Goal: Task Accomplishment & Management: Manage account settings

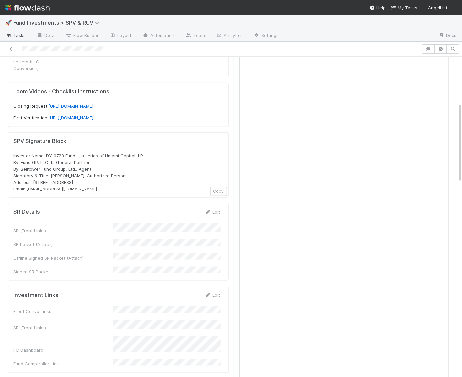
scroll to position [187, 0]
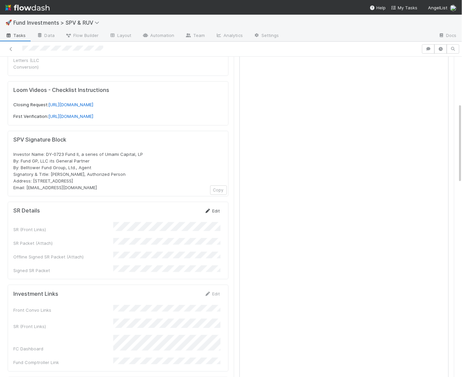
click at [213, 208] on link "Edit" at bounding box center [212, 210] width 16 height 5
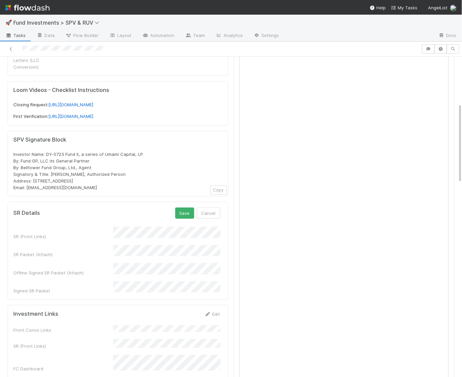
click at [88, 207] on form "SR Details Save Cancel SR (Front Links) SR Packet (Attach) Offline Signed SR Pa…" at bounding box center [116, 250] width 207 height 87
click at [186, 207] on button "Save" at bounding box center [184, 212] width 19 height 11
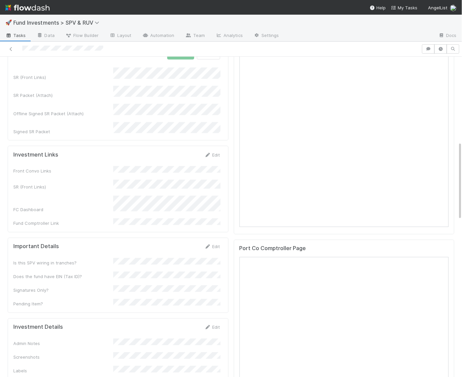
scroll to position [342, 0]
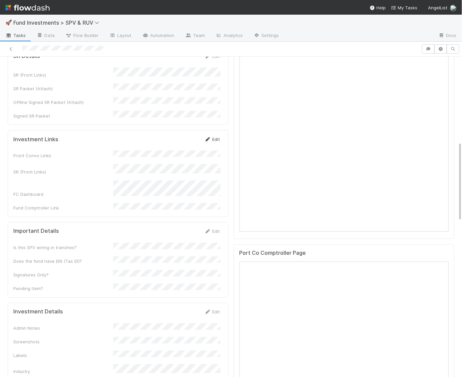
click at [210, 137] on icon at bounding box center [207, 139] width 7 height 4
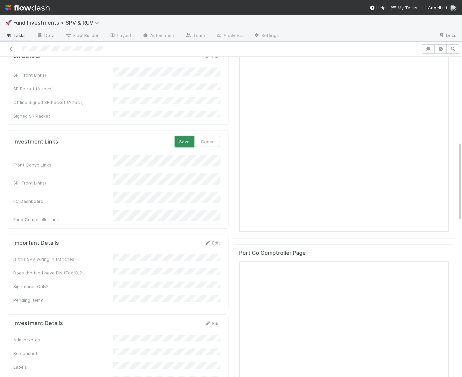
click at [183, 136] on button "Save" at bounding box center [184, 141] width 19 height 11
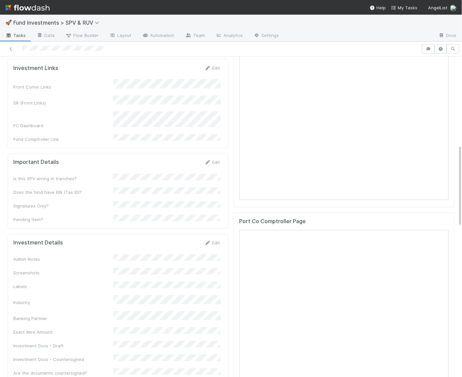
scroll to position [378, 0]
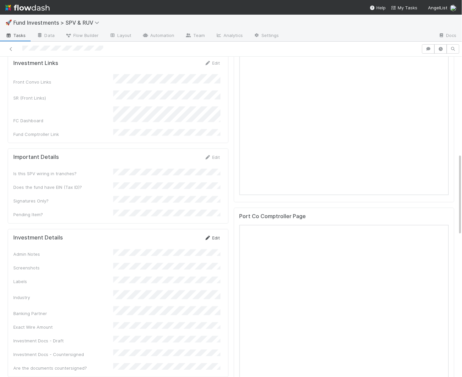
click at [213, 235] on link "Edit" at bounding box center [212, 237] width 16 height 5
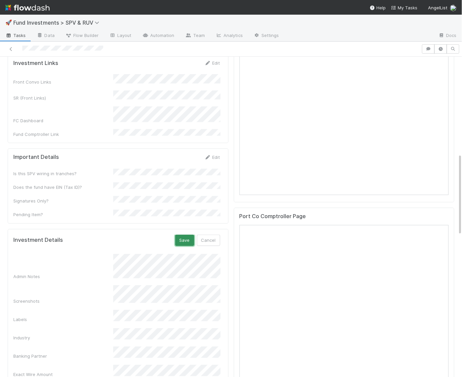
click at [189, 235] on button "Save" at bounding box center [184, 240] width 19 height 11
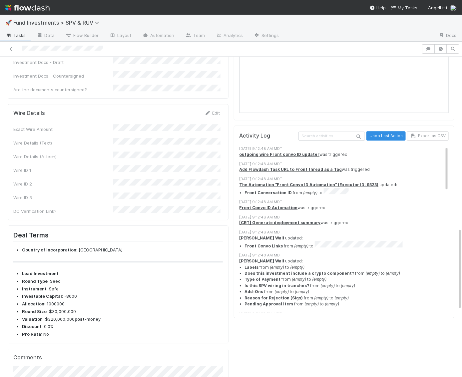
scroll to position [603, 0]
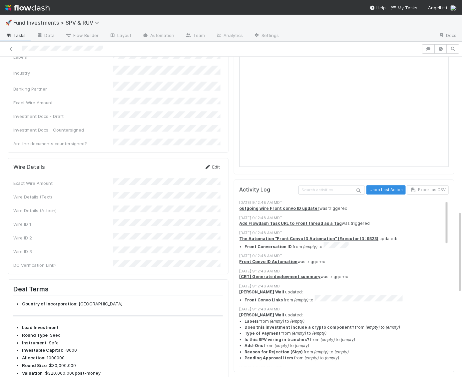
click at [210, 165] on icon at bounding box center [207, 167] width 7 height 4
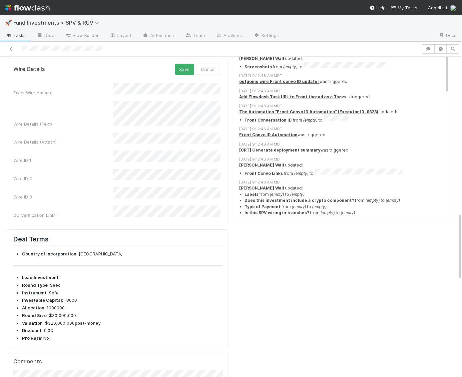
scroll to position [754, 0]
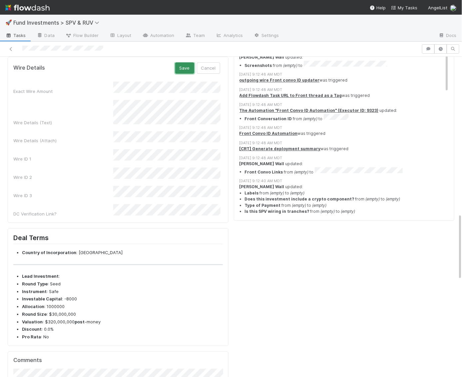
click at [182, 74] on button "Save" at bounding box center [184, 67] width 19 height 11
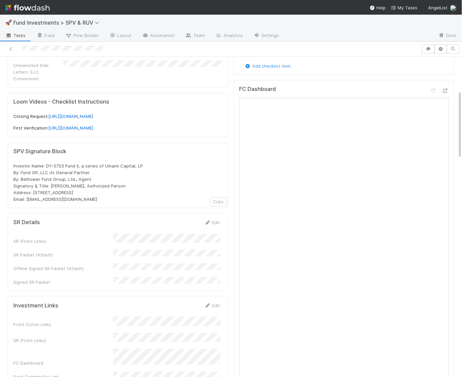
scroll to position [134, 0]
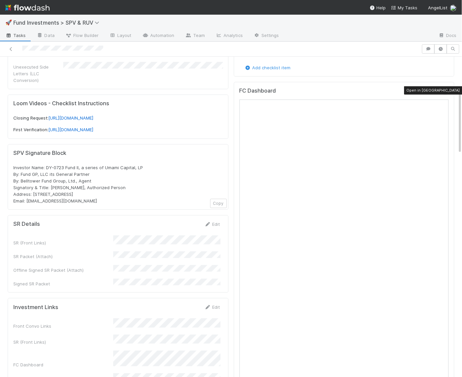
click at [445, 90] on icon at bounding box center [445, 92] width 7 height 4
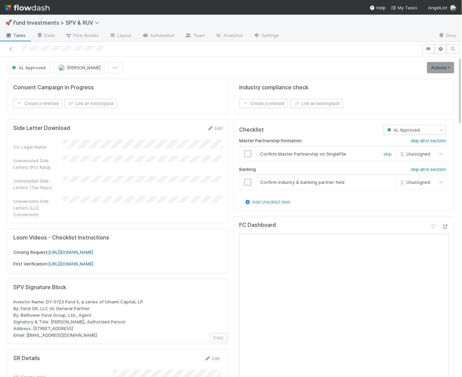
click at [247, 151] on input "checkbox" at bounding box center [247, 154] width 7 height 7
click at [248, 179] on input "checkbox" at bounding box center [247, 182] width 7 height 7
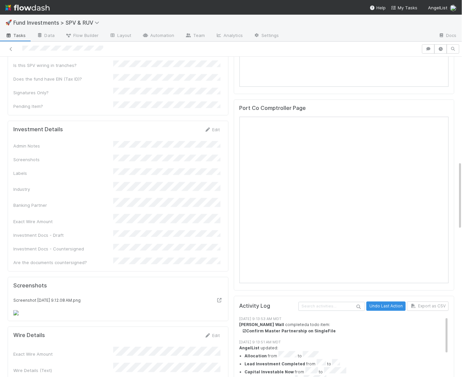
scroll to position [488, 0]
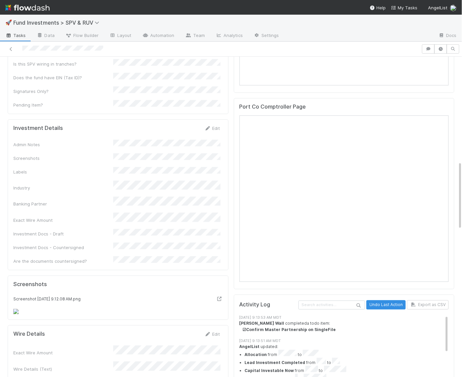
click at [213, 125] on form "Investment Details Edit Admin Notes Screenshots Labels Industry Banking Partner…" at bounding box center [116, 195] width 207 height 140
checkbox input "false"
click at [215, 126] on link "Edit" at bounding box center [212, 128] width 16 height 5
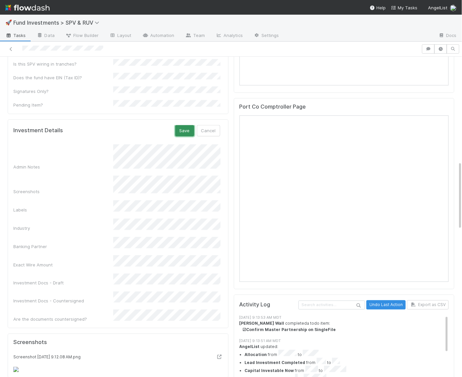
click at [185, 125] on button "Save" at bounding box center [184, 130] width 19 height 11
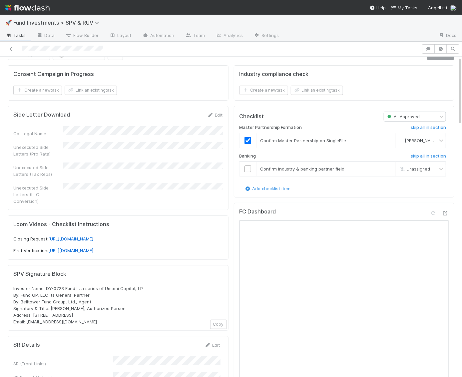
scroll to position [0, 0]
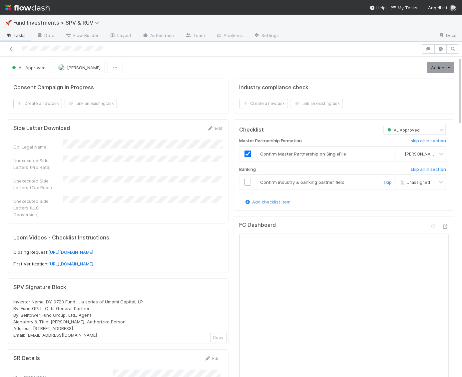
click at [247, 182] on input "checkbox" at bounding box center [247, 182] width 7 height 7
click at [445, 69] on link "Actions" at bounding box center [440, 67] width 27 height 11
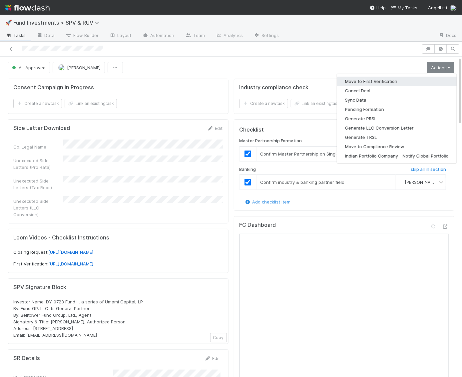
click at [435, 80] on button "Move to First Verification" at bounding box center [397, 81] width 120 height 9
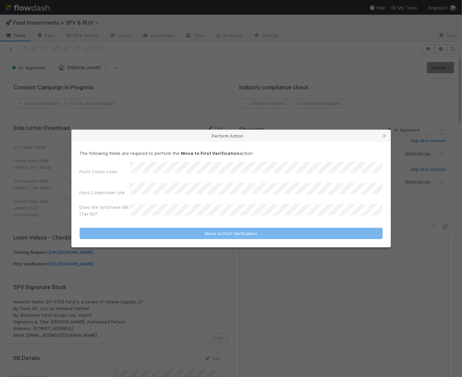
click at [386, 142] on div "Perform Action" at bounding box center [231, 136] width 319 height 12
click at [385, 137] on icon at bounding box center [384, 136] width 7 height 4
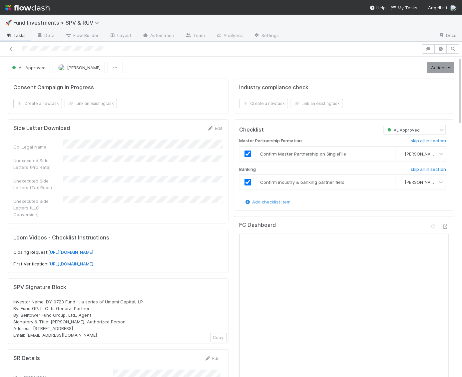
click at [25, 7] on img at bounding box center [27, 7] width 44 height 11
click at [438, 71] on link "Actions" at bounding box center [440, 67] width 27 height 11
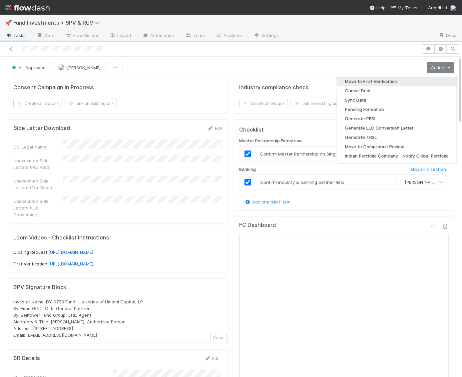
click at [408, 81] on button "Move to First Verification" at bounding box center [397, 81] width 120 height 9
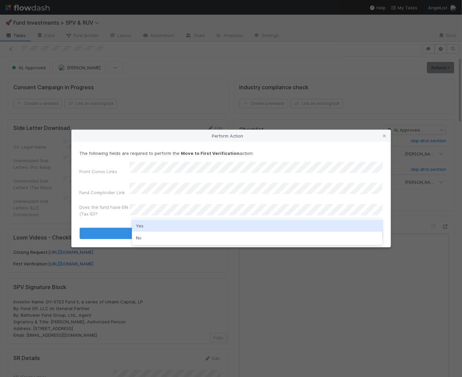
click at [152, 225] on div "Yes" at bounding box center [257, 226] width 251 height 12
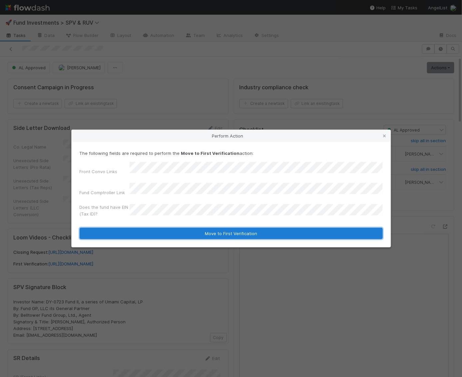
click at [152, 229] on button "Move to First Verification" at bounding box center [231, 233] width 303 height 11
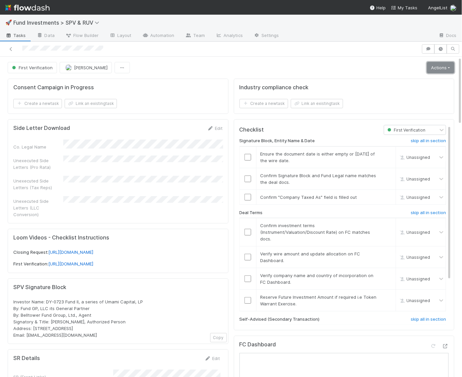
click at [433, 69] on link "Actions" at bounding box center [440, 67] width 27 height 11
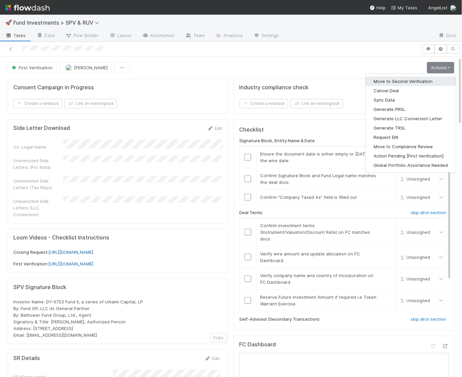
click at [409, 79] on button "Move to Second Verification" at bounding box center [411, 81] width 90 height 9
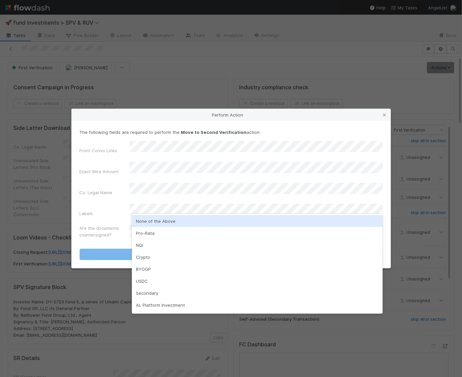
click at [158, 224] on div "None of the Above" at bounding box center [257, 221] width 251 height 12
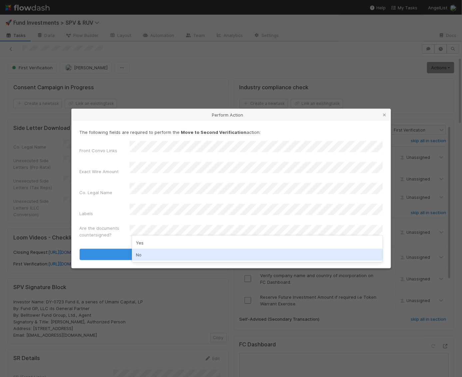
click at [141, 255] on div "No" at bounding box center [257, 255] width 251 height 12
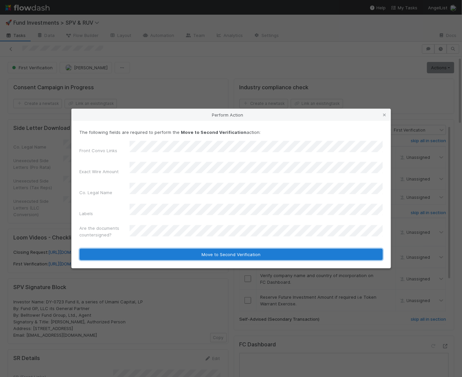
click at [143, 249] on button "Move to Second Verification" at bounding box center [231, 254] width 303 height 11
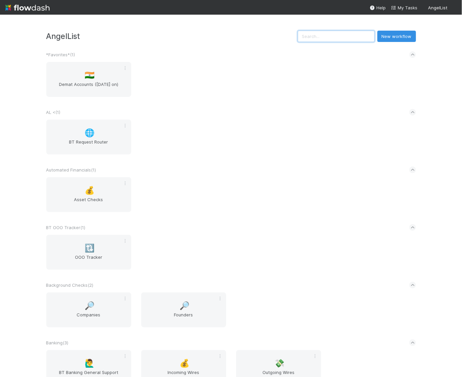
click at [333, 39] on input "text" at bounding box center [336, 36] width 77 height 11
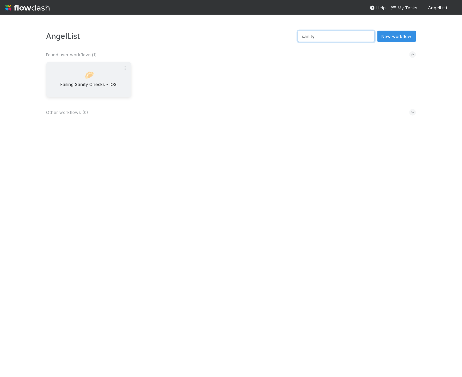
type input "sanity"
click at [95, 72] on div "🥟 Failing Sanity Checks - IOS" at bounding box center [88, 79] width 85 height 35
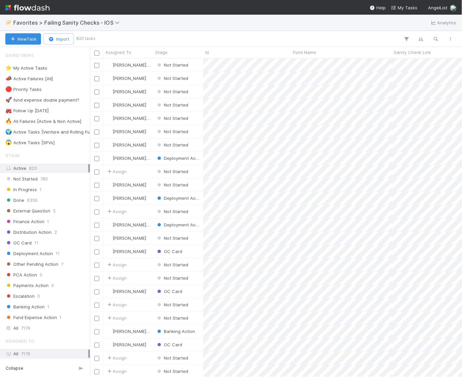
scroll to position [318, 372]
click at [31, 69] on div "⭐ My Active Tasks" at bounding box center [26, 68] width 42 height 8
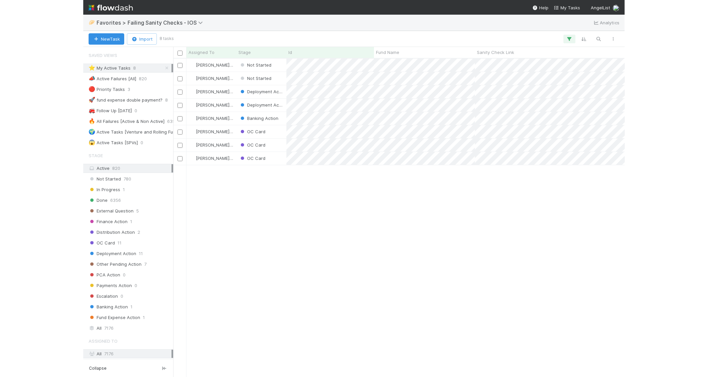
scroll to position [318, 452]
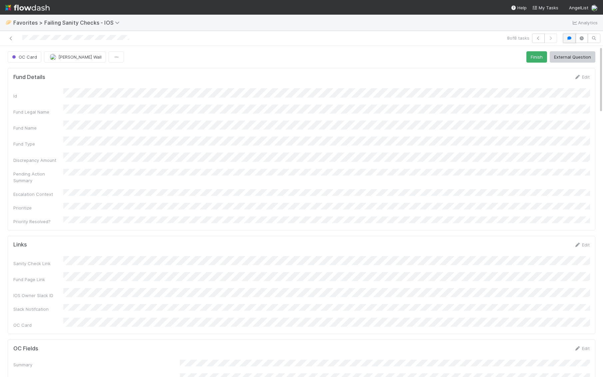
click at [462, 35] on button "button" at bounding box center [569, 38] width 13 height 9
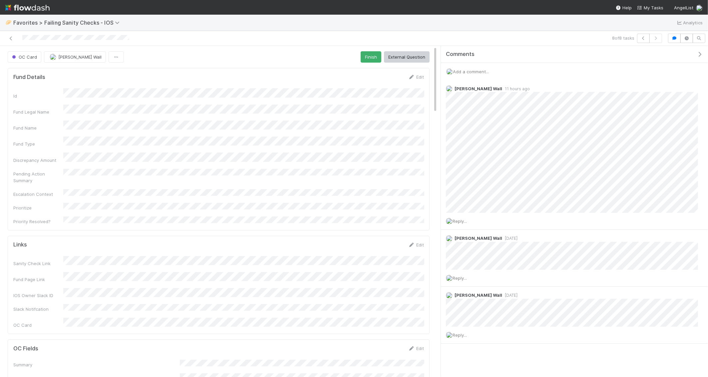
click at [462, 69] on span "Add a comment..." at bounding box center [471, 71] width 36 height 5
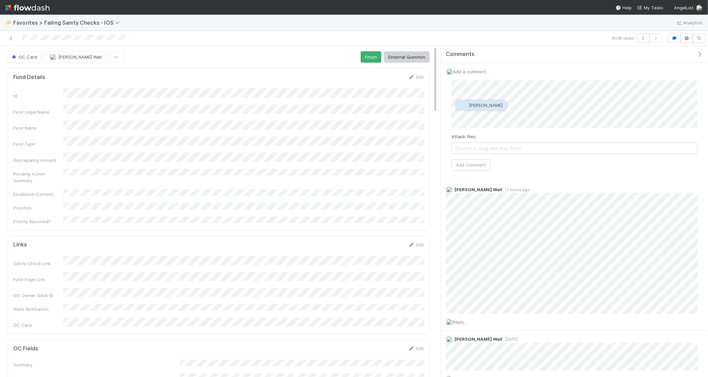
click at [462, 106] on span "Quyen Nguyen" at bounding box center [486, 105] width 34 height 5
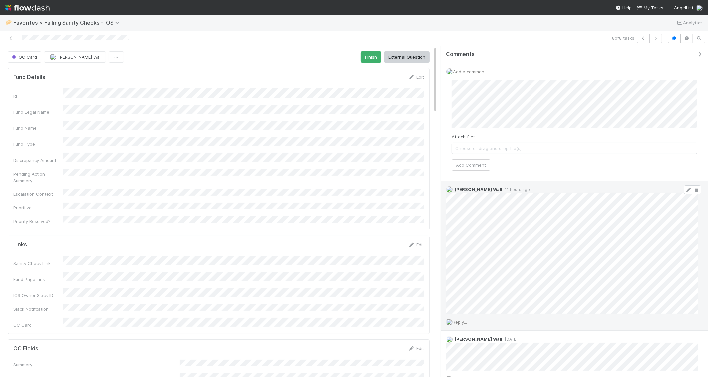
click at [462, 188] on icon at bounding box center [688, 190] width 7 height 4
click at [432, 209] on div "OC Card Kennedy Wall Finish External Question Fund Details Edit Id Fund Legal N…" at bounding box center [354, 212] width 708 height 332
click at [462, 161] on button "Add Comment" at bounding box center [471, 164] width 39 height 11
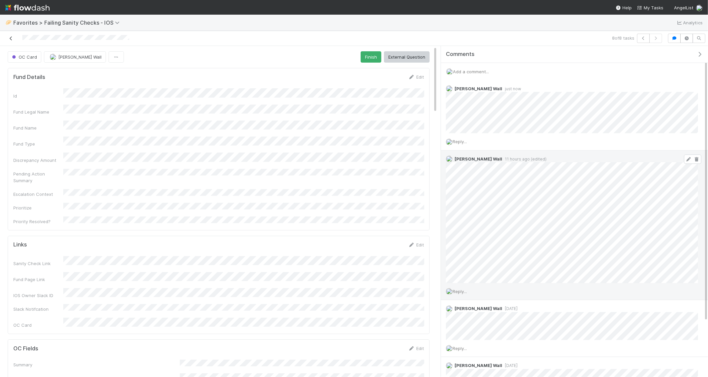
click at [10, 37] on icon at bounding box center [11, 38] width 7 height 4
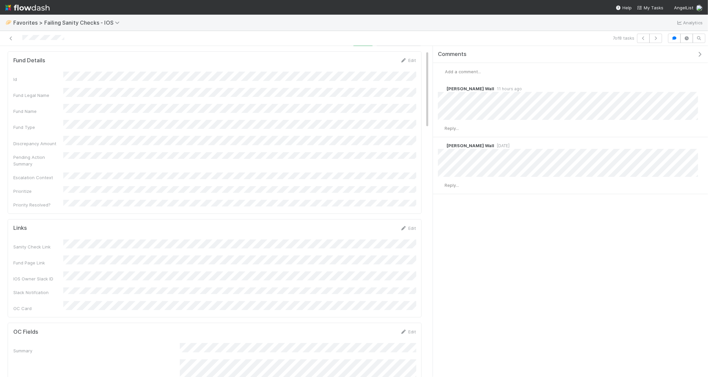
scroll to position [25, 0]
click at [462, 68] on div "Add a comment..." at bounding box center [570, 71] width 275 height 17
click at [462, 72] on span "Add a comment..." at bounding box center [463, 71] width 36 height 5
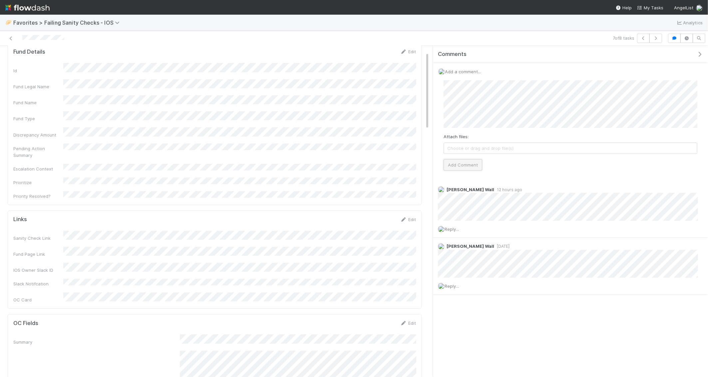
click at [462, 166] on button "Add Comment" at bounding box center [463, 164] width 39 height 11
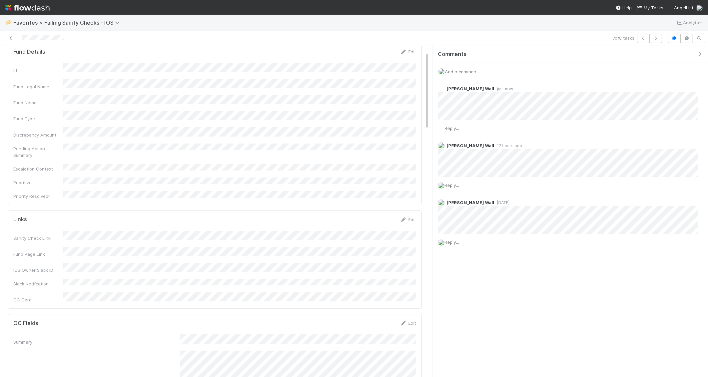
click at [10, 39] on icon at bounding box center [11, 38] width 7 height 4
click at [14, 40] on icon at bounding box center [11, 38] width 7 height 4
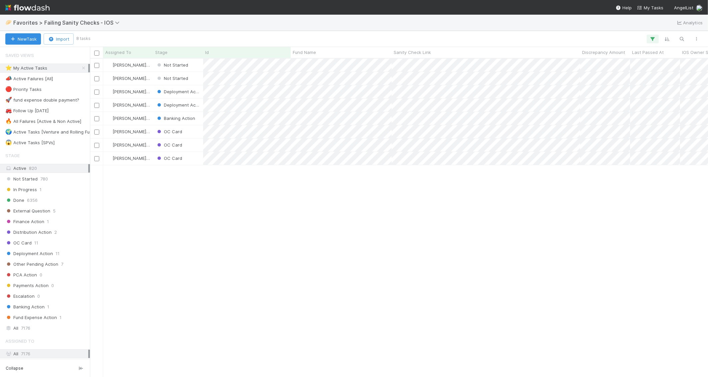
scroll to position [318, 618]
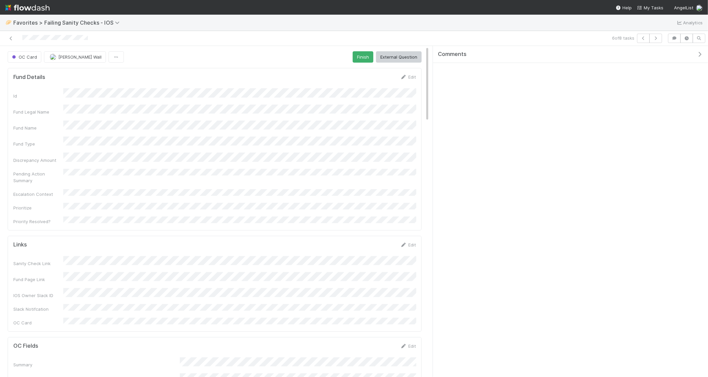
scroll to position [136, 403]
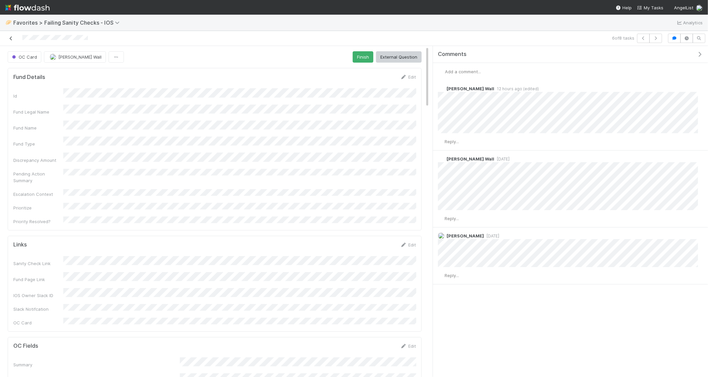
click at [12, 39] on icon at bounding box center [11, 38] width 7 height 4
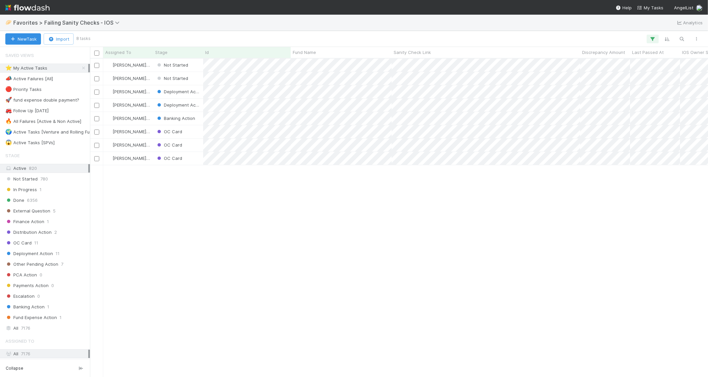
scroll to position [318, 618]
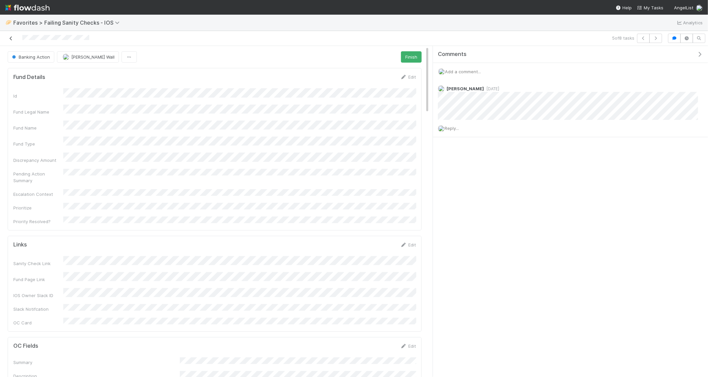
click at [9, 37] on icon at bounding box center [11, 38] width 7 height 4
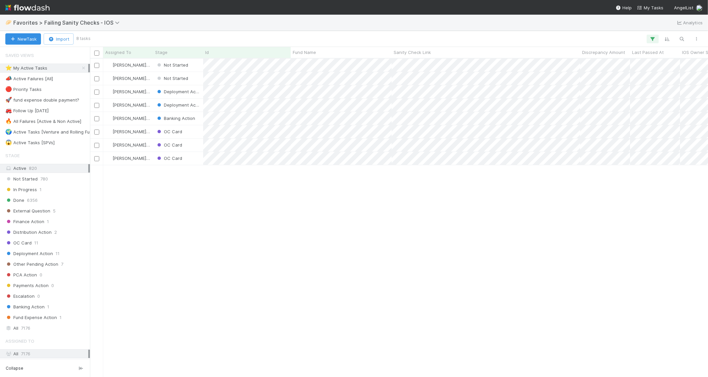
scroll to position [318, 618]
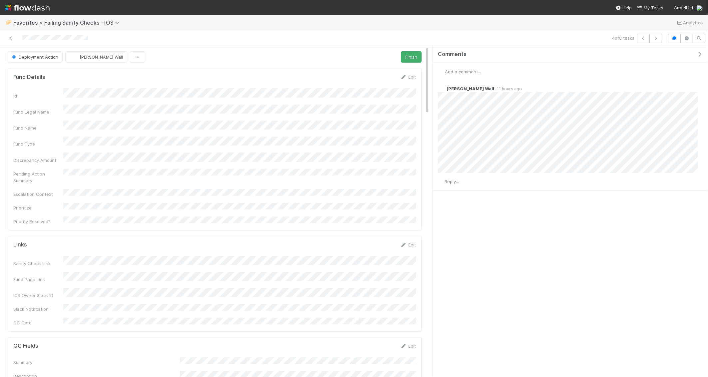
scroll to position [136, 403]
click at [11, 38] on icon at bounding box center [11, 38] width 7 height 4
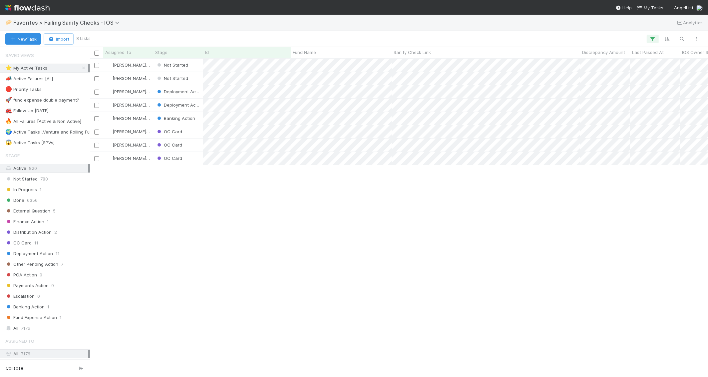
scroll to position [318, 618]
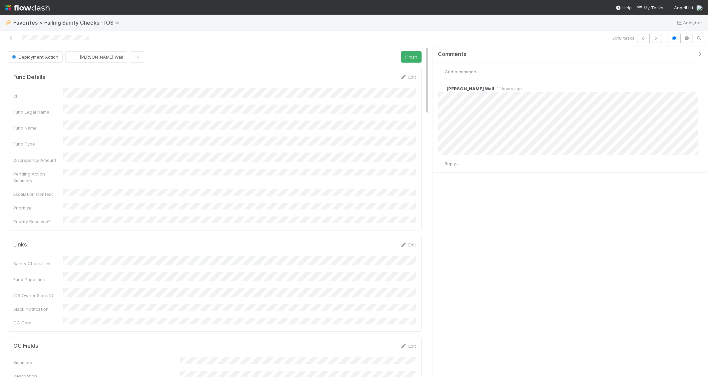
scroll to position [136, 403]
click at [10, 38] on icon at bounding box center [11, 38] width 7 height 4
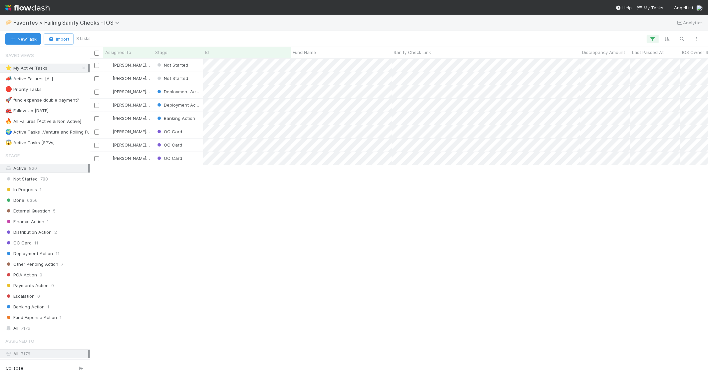
scroll to position [318, 618]
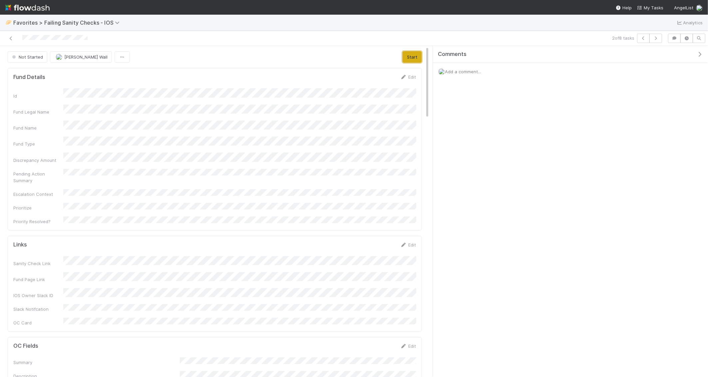
click at [413, 55] on button "Start" at bounding box center [412, 56] width 19 height 11
click at [11, 36] on icon at bounding box center [11, 38] width 7 height 4
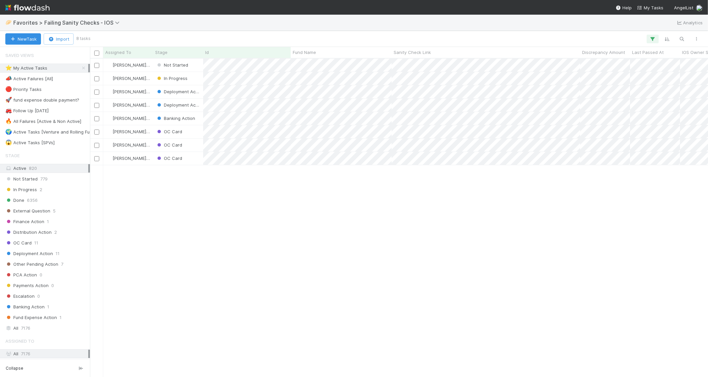
scroll to position [318, 618]
click at [197, 64] on div "Not Started" at bounding box center [178, 65] width 50 height 13
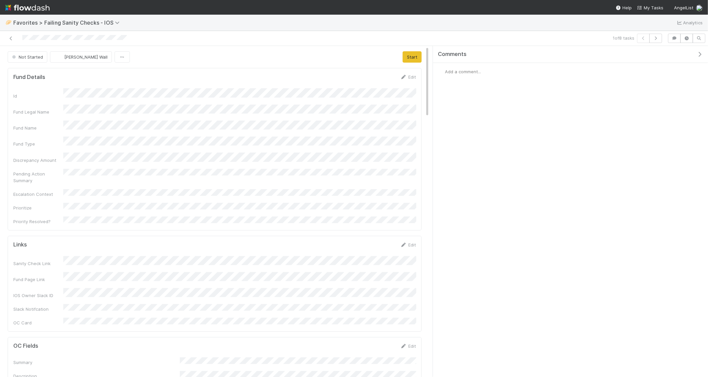
scroll to position [136, 403]
click at [407, 58] on button "Start" at bounding box center [412, 56] width 19 height 11
click at [12, 33] on div "1 of 8 tasks" at bounding box center [354, 38] width 708 height 15
click at [12, 37] on icon at bounding box center [11, 38] width 7 height 4
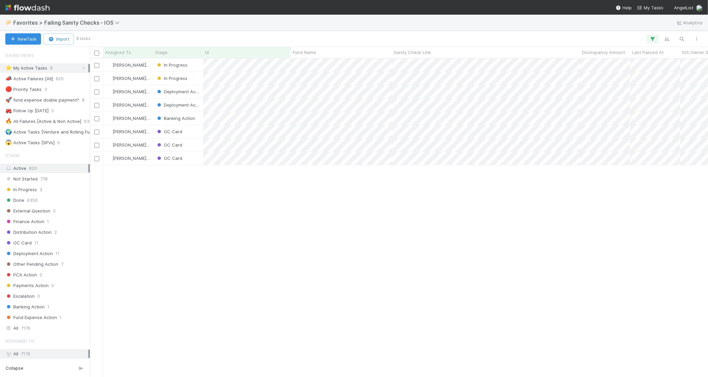
scroll to position [318, 618]
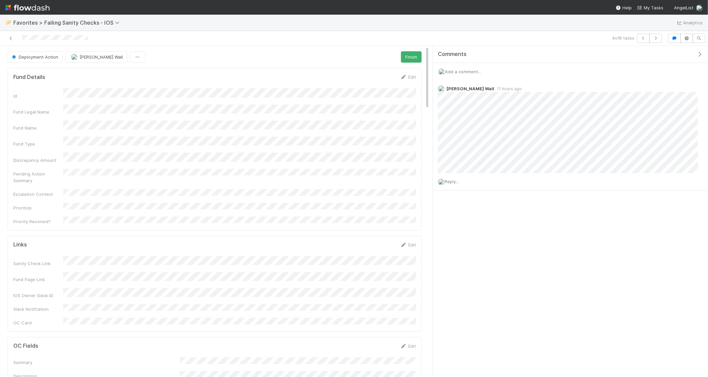
click at [462, 73] on span "Add a comment..." at bounding box center [463, 71] width 36 height 5
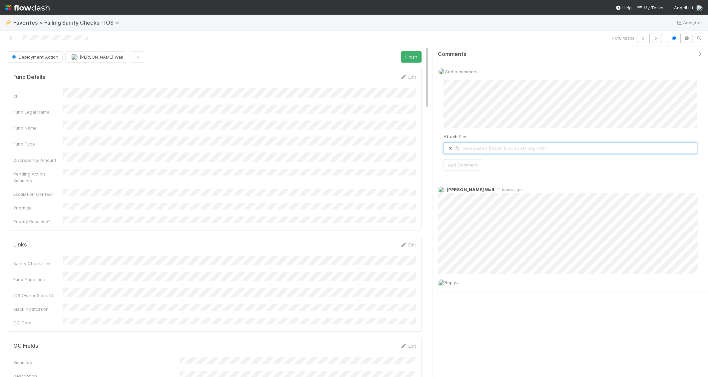
click at [451, 147] on icon at bounding box center [450, 149] width 7 height 4
click at [456, 166] on button "Add Comment" at bounding box center [463, 164] width 39 height 11
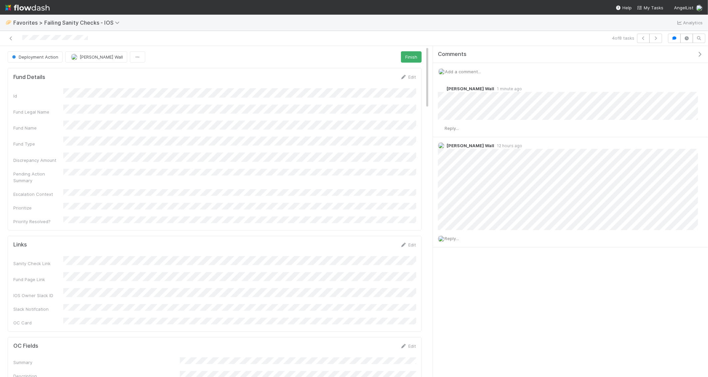
click at [462, 69] on span "Add a comment..." at bounding box center [463, 71] width 36 height 5
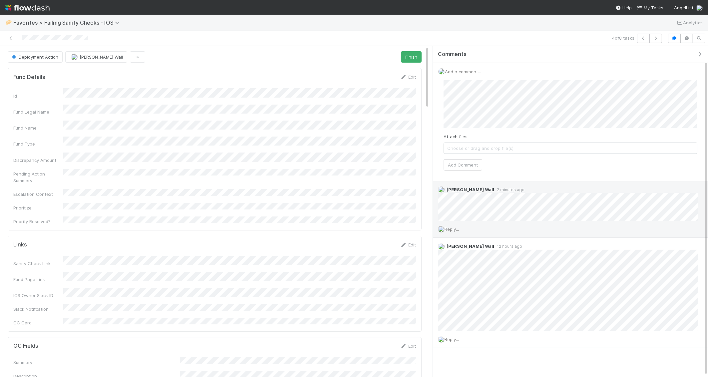
scroll to position [2, 0]
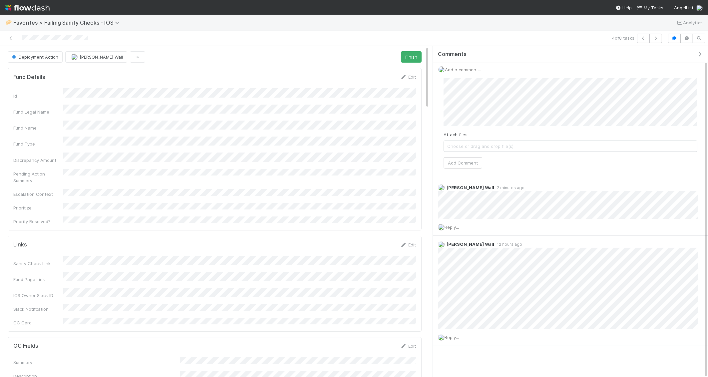
click at [462, 154] on div "Attach files: Choose or drag and drop file(s) Add Comment" at bounding box center [571, 123] width 254 height 90
click at [462, 165] on button "Add Comment" at bounding box center [463, 162] width 39 height 11
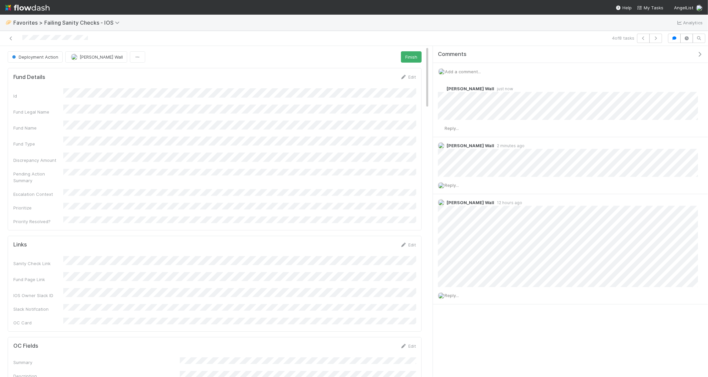
scroll to position [0, 0]
click at [10, 37] on icon at bounding box center [11, 38] width 7 height 4
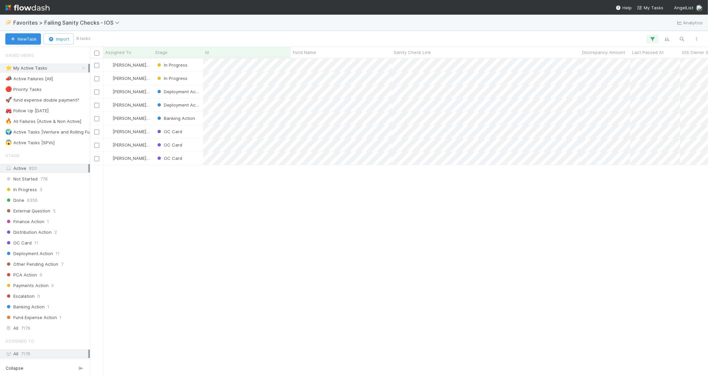
scroll to position [318, 618]
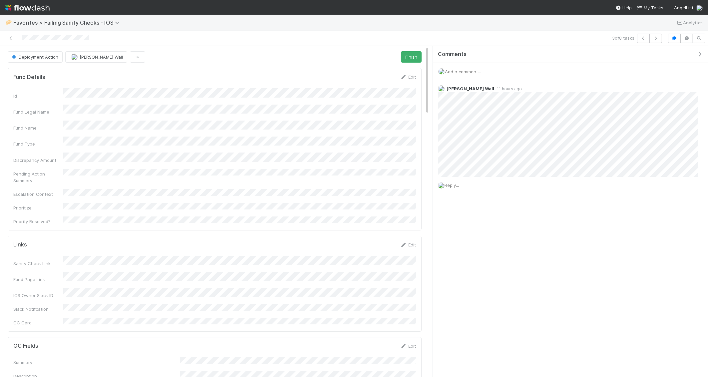
scroll to position [136, 403]
click at [13, 41] on link at bounding box center [11, 38] width 7 height 7
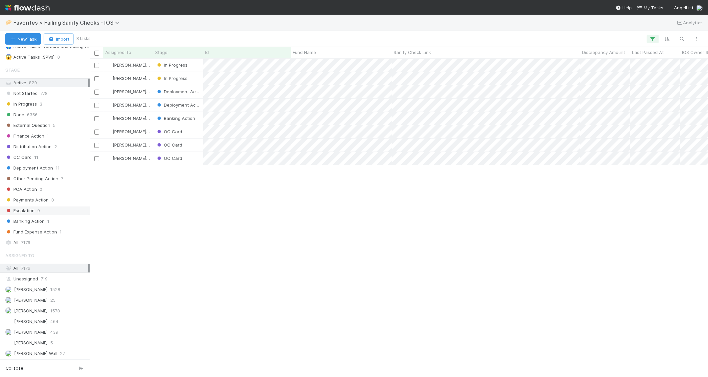
scroll to position [109, 0]
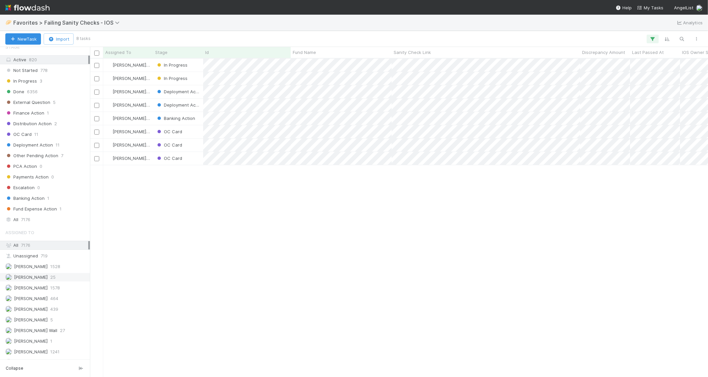
click at [41, 273] on span "Andre Fredrick" at bounding box center [26, 277] width 42 height 8
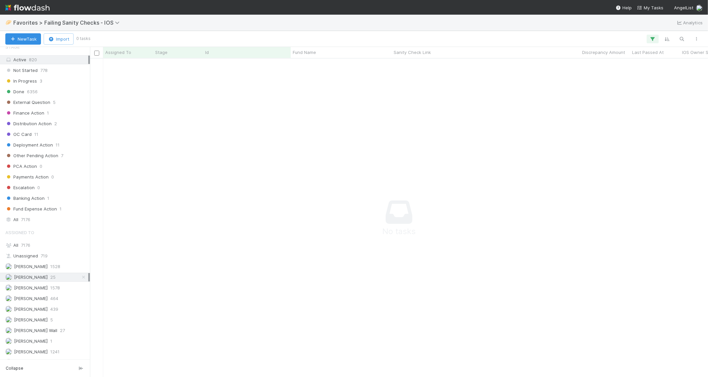
scroll to position [318, 618]
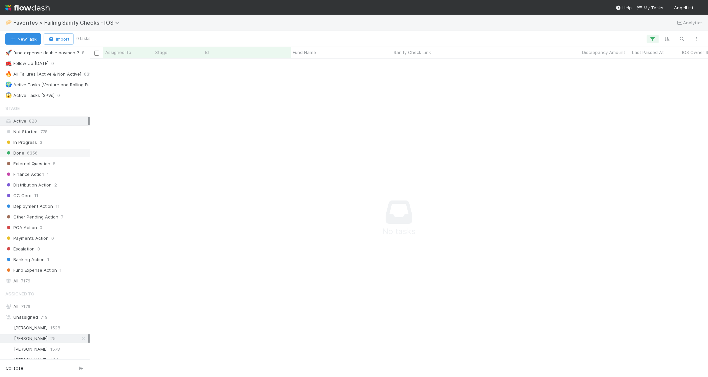
scroll to position [109, 0]
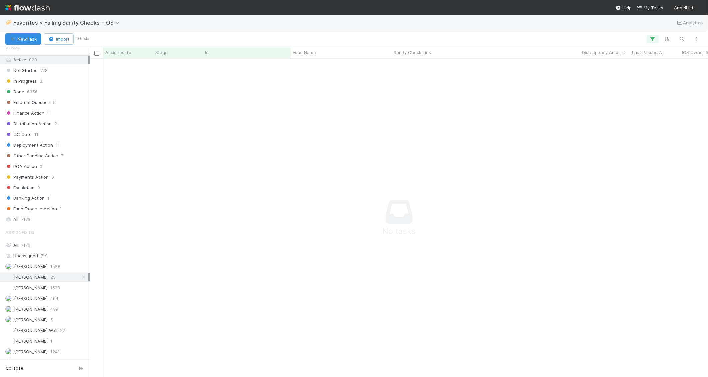
click at [40, 273] on span "[PERSON_NAME]" at bounding box center [26, 277] width 42 height 8
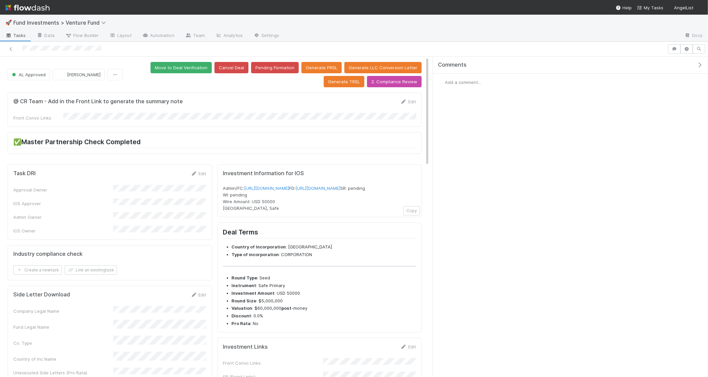
click at [697, 62] on icon "button" at bounding box center [699, 64] width 7 height 5
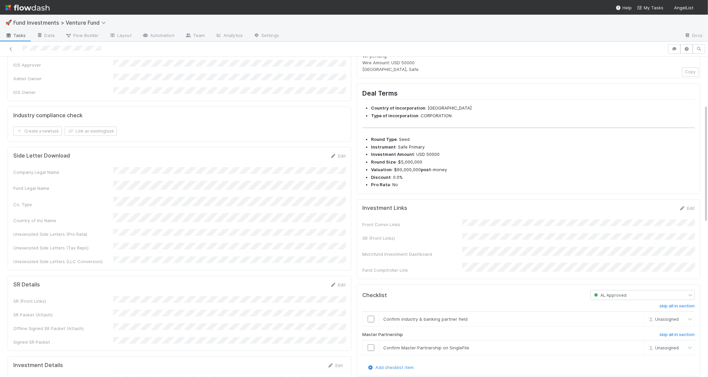
scroll to position [155, 0]
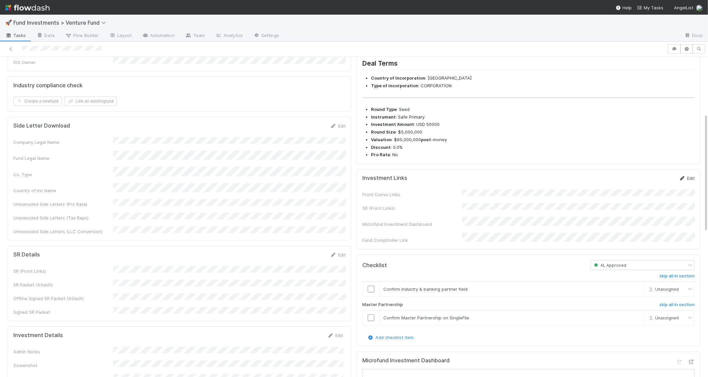
click at [690, 181] on link "Edit" at bounding box center [687, 178] width 16 height 5
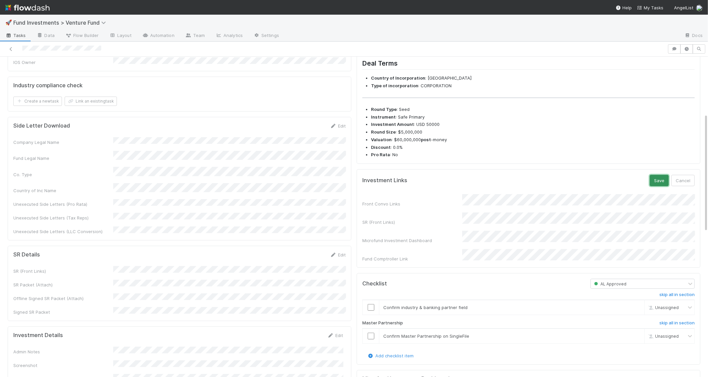
click at [660, 186] on button "Save" at bounding box center [659, 180] width 19 height 11
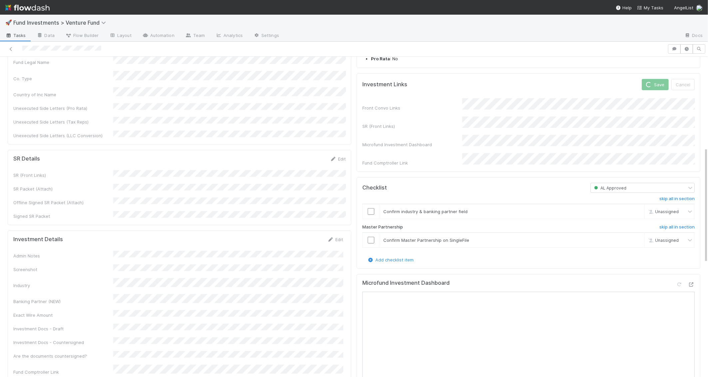
scroll to position [213, 0]
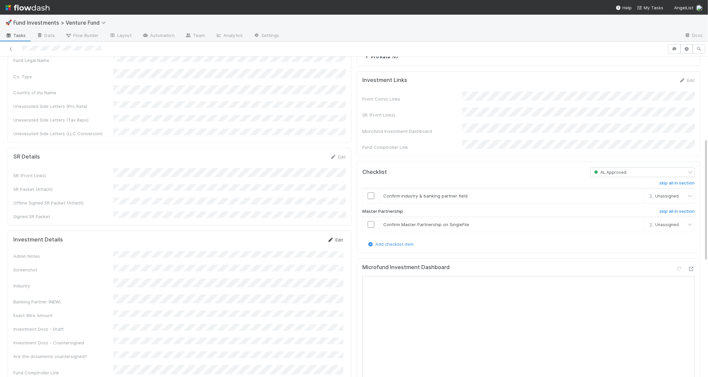
click at [331, 238] on icon at bounding box center [330, 240] width 7 height 4
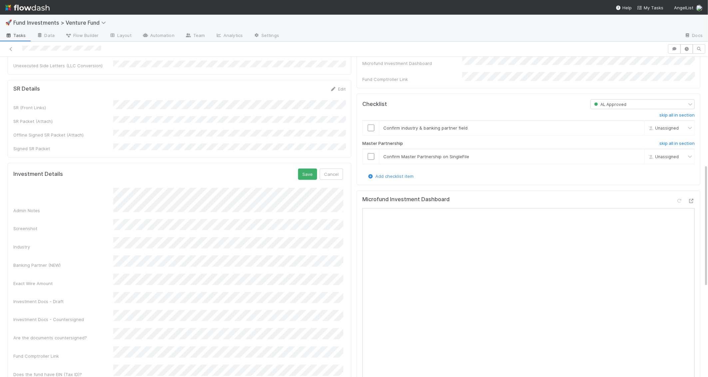
scroll to position [283, 0]
click at [307, 167] on button "Save" at bounding box center [307, 172] width 19 height 11
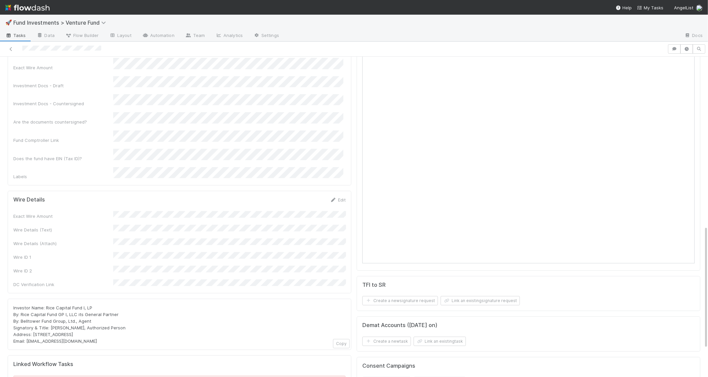
scroll to position [0, 0]
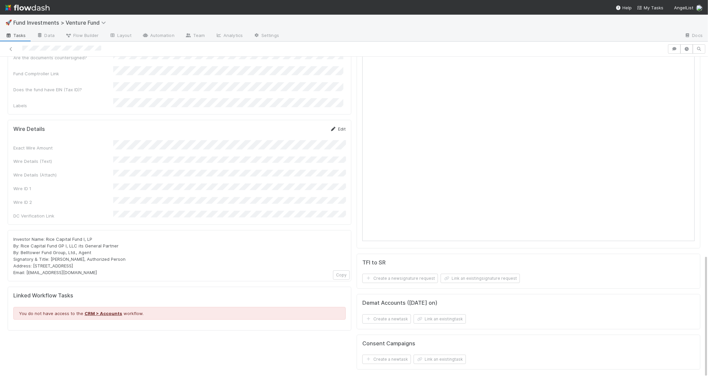
click at [338, 126] on link "Edit" at bounding box center [338, 128] width 16 height 5
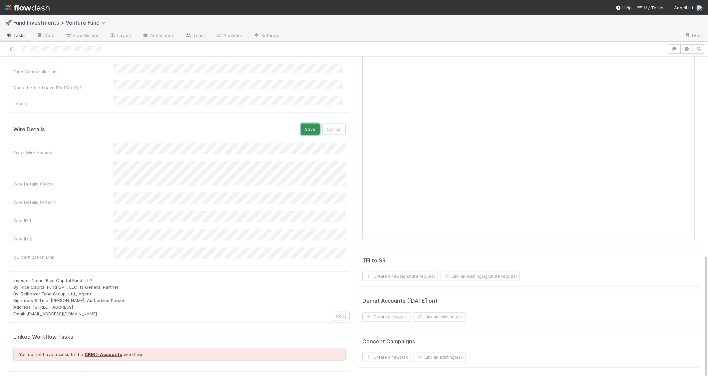
click at [305, 124] on button "Save" at bounding box center [310, 129] width 19 height 11
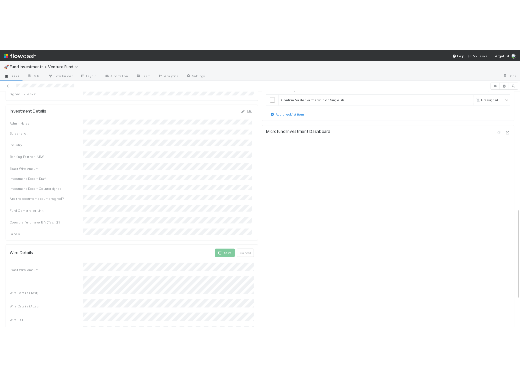
scroll to position [359, 0]
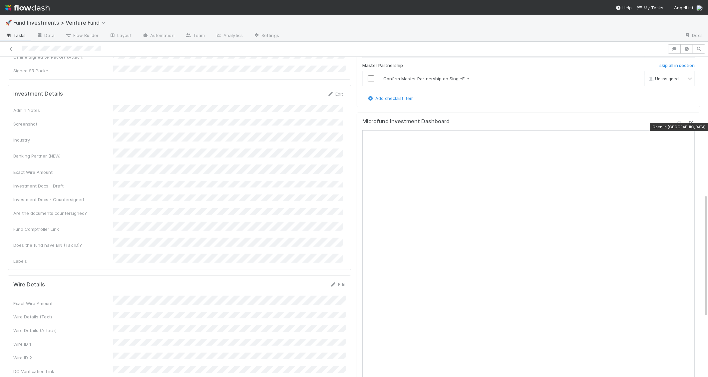
click at [693, 125] on icon at bounding box center [691, 123] width 7 height 4
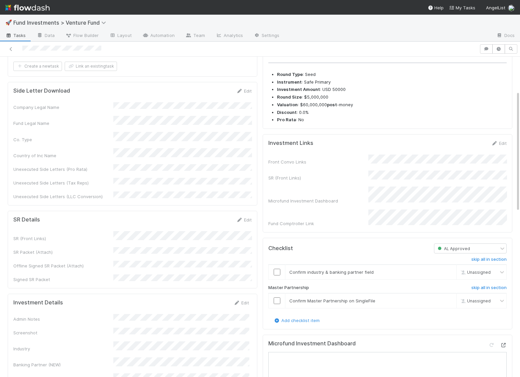
scroll to position [0, 0]
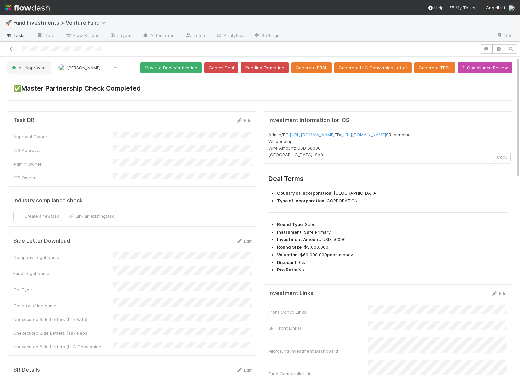
click at [41, 66] on span "AL Approved" at bounding box center [28, 67] width 35 height 5
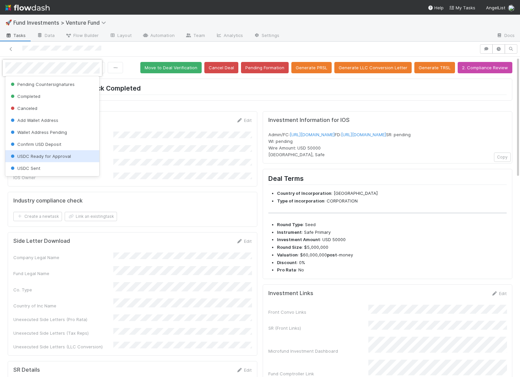
scroll to position [100, 0]
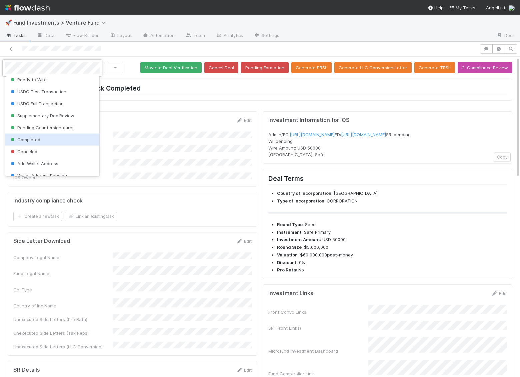
click at [34, 137] on span "Completed" at bounding box center [24, 139] width 31 height 5
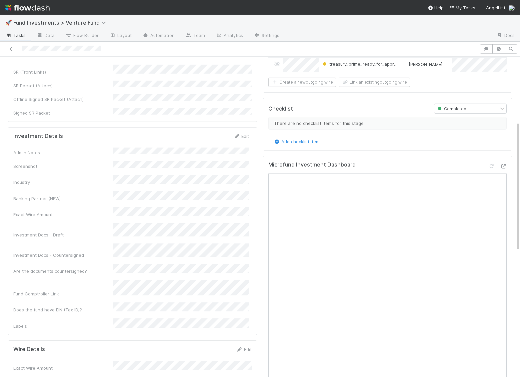
scroll to position [178, 0]
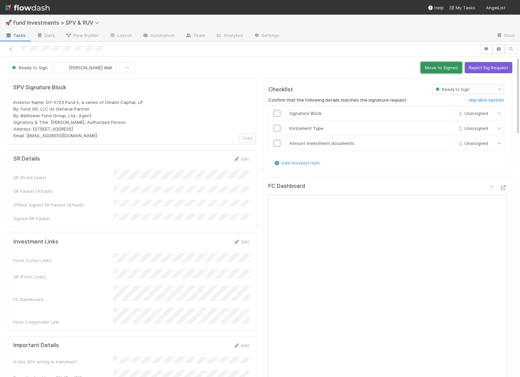
click at [433, 67] on button "Move to Signed" at bounding box center [440, 67] width 41 height 11
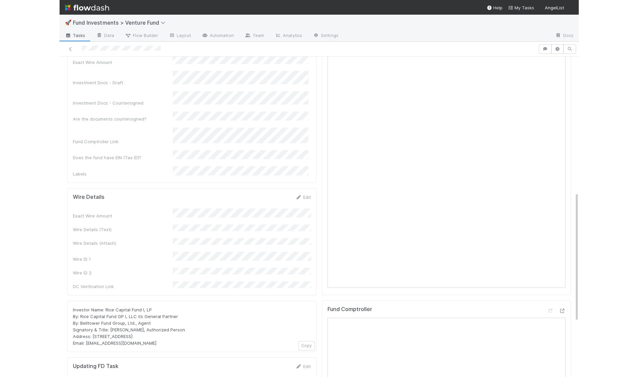
scroll to position [338, 0]
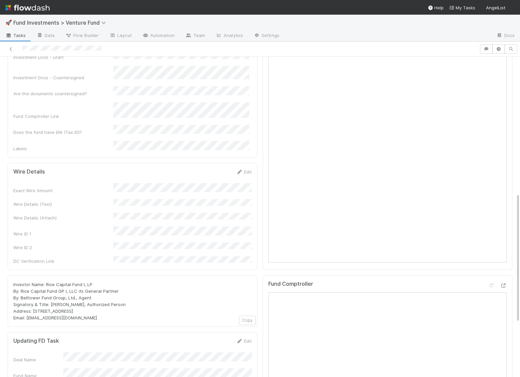
click at [112, 226] on div "Wire ID 1" at bounding box center [132, 231] width 238 height 11
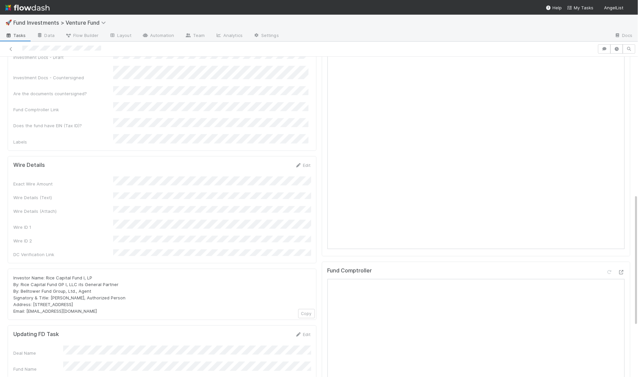
scroll to position [335, 0]
drag, startPoint x: 103, startPoint y: 47, endPoint x: 11, endPoint y: 51, distance: 92.3
click at [11, 51] on div at bounding box center [299, 48] width 592 height 9
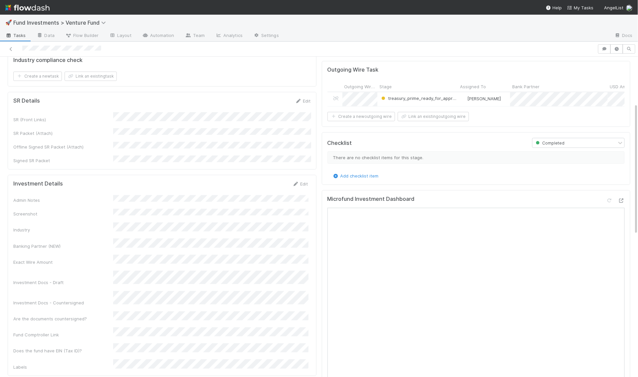
scroll to position [0, 0]
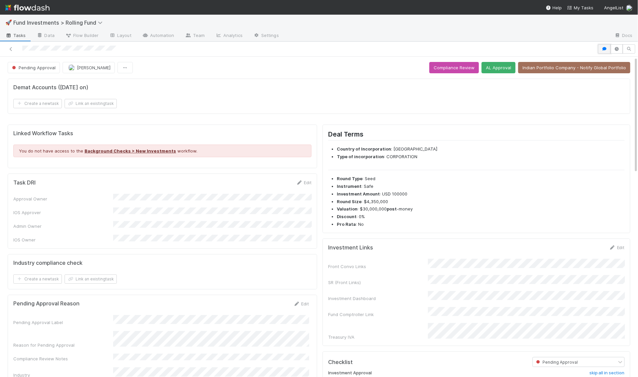
click at [519, 49] on icon "button" at bounding box center [604, 49] width 7 height 4
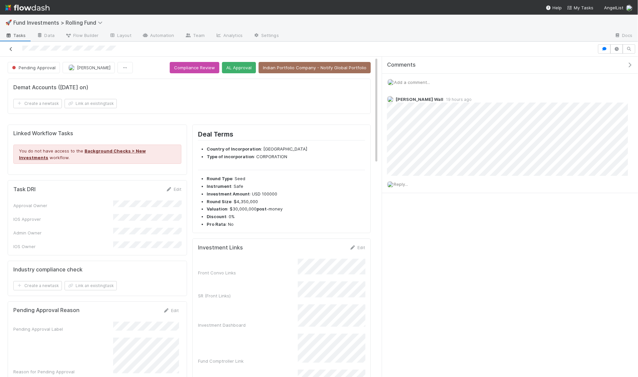
drag, startPoint x: 130, startPoint y: 49, endPoint x: 12, endPoint y: 48, distance: 117.9
click at [11, 48] on div at bounding box center [299, 48] width 592 height 9
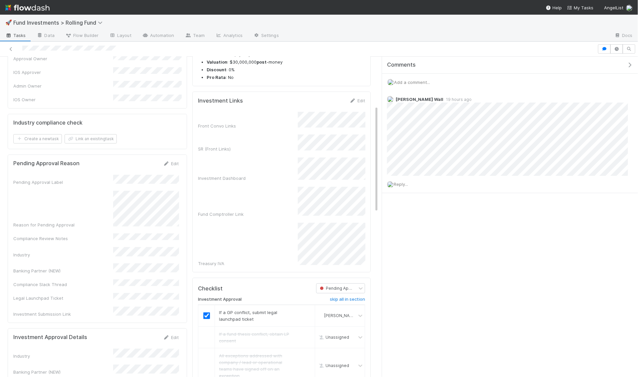
scroll to position [147, 0]
click at [198, 110] on form "Investment Links Edit Front Convo Links SR (Front Links) Investment Dashboard F…" at bounding box center [281, 183] width 167 height 170
copy div "Front Convo Links SR (Front Links) Investment Dashboard Fund Comptroller Link T…"
click at [417, 82] on span "Add a comment..." at bounding box center [412, 82] width 36 height 5
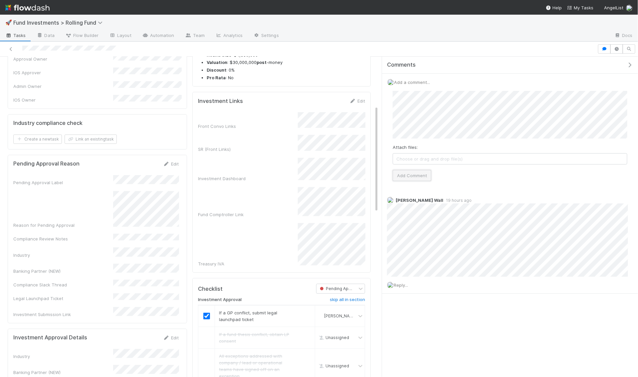
click at [410, 171] on button "Add Comment" at bounding box center [412, 175] width 39 height 11
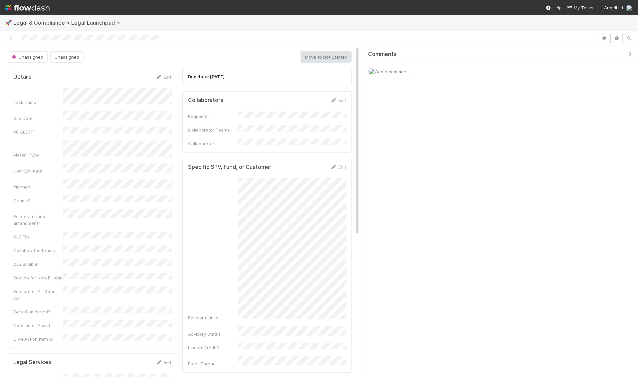
click at [382, 71] on span "Add a comment..." at bounding box center [393, 71] width 36 height 5
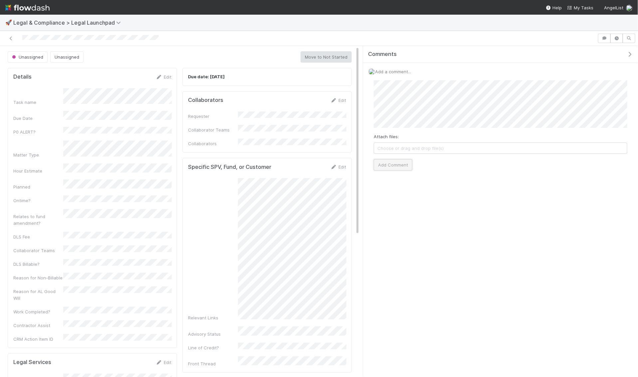
click at [393, 162] on button "Add Comment" at bounding box center [393, 164] width 39 height 11
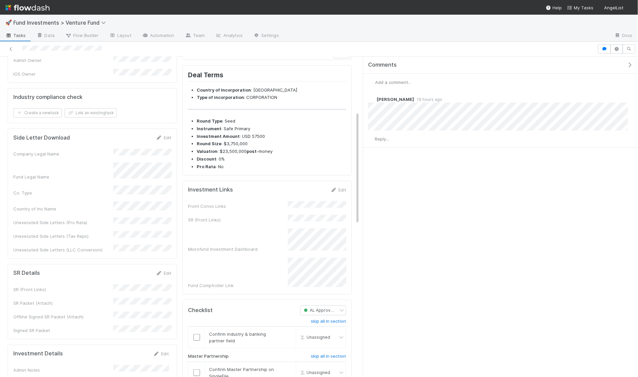
scroll to position [166, 0]
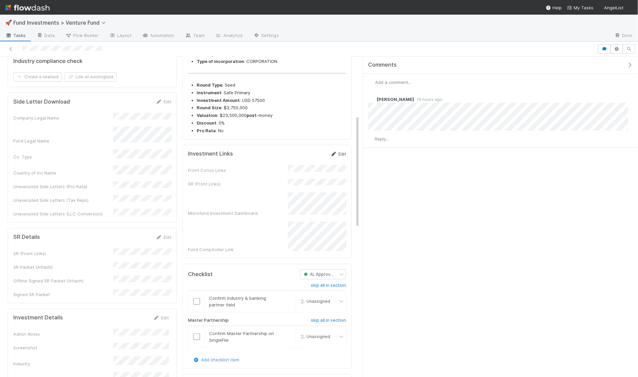
click at [339, 157] on link "Edit" at bounding box center [339, 153] width 16 height 5
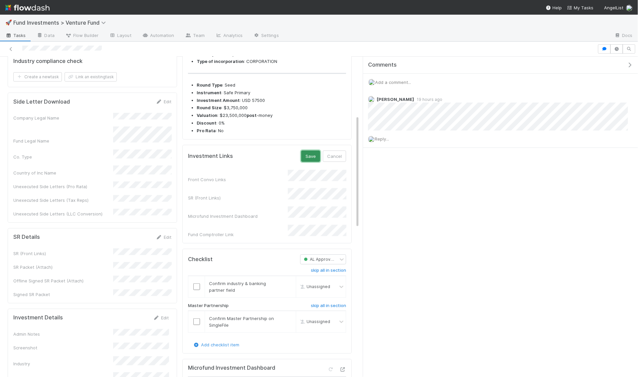
click at [308, 162] on button "Save" at bounding box center [310, 156] width 19 height 11
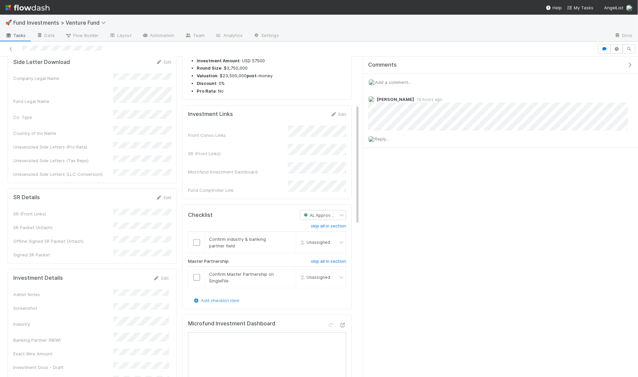
scroll to position [128, 0]
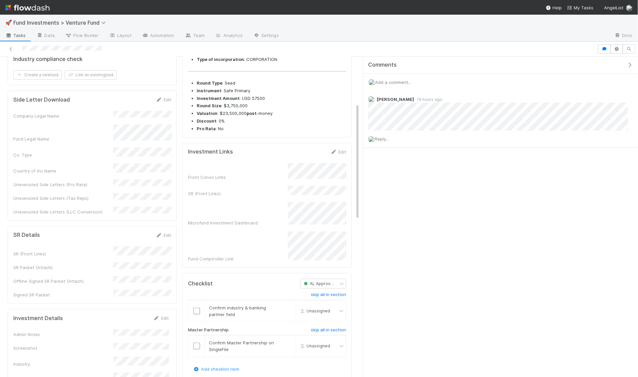
click at [633, 64] on icon "button" at bounding box center [630, 64] width 7 height 5
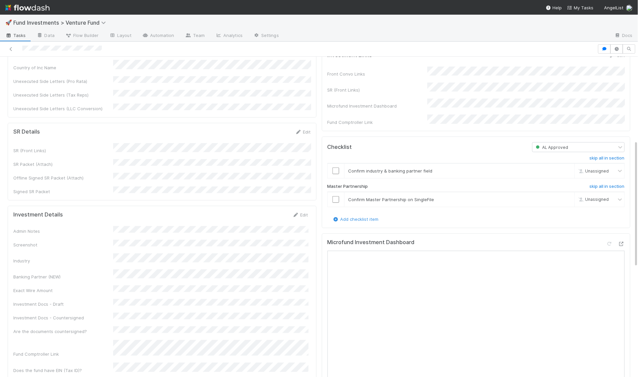
scroll to position [204, 0]
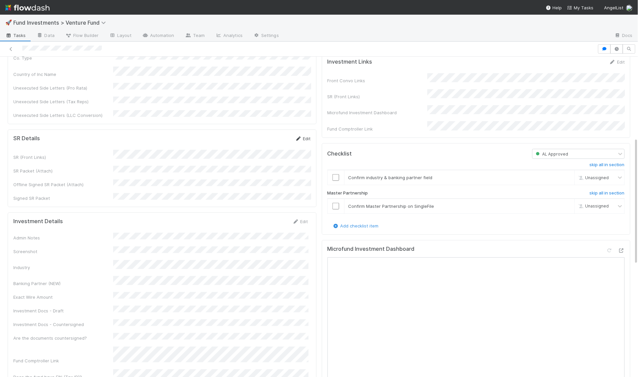
click at [301, 137] on icon at bounding box center [298, 139] width 7 height 4
click at [278, 135] on button "Save" at bounding box center [275, 140] width 19 height 11
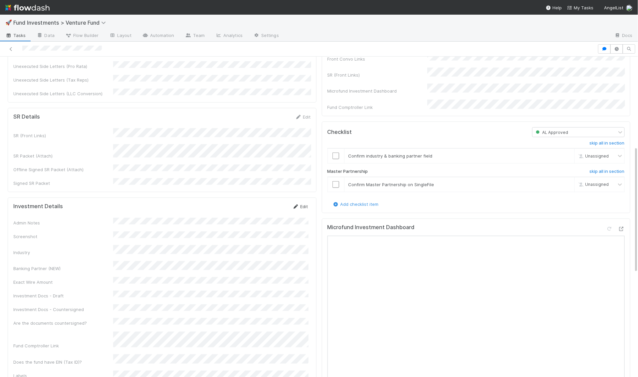
click at [296, 204] on icon at bounding box center [296, 206] width 7 height 4
click at [137, 285] on div "Admin Notes Screenshot Industry Banking Partner (NEW) Exact Wire Amount Investm…" at bounding box center [160, 326] width 295 height 208
click at [271, 203] on button "Save" at bounding box center [272, 208] width 19 height 11
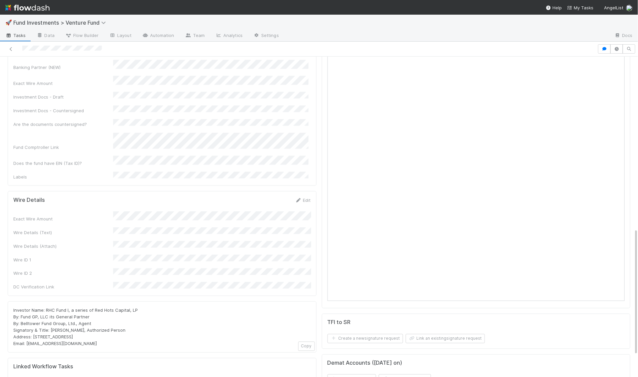
scroll to position [434, 0]
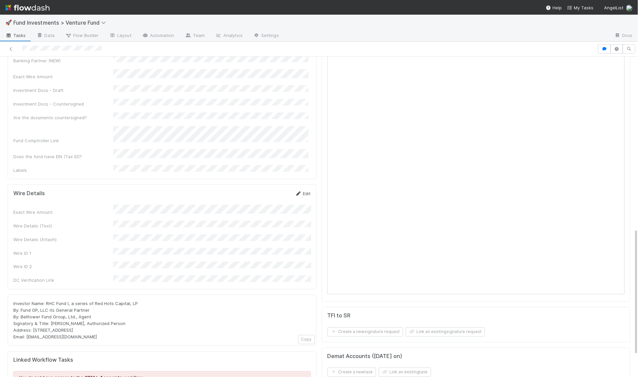
click at [303, 191] on link "Edit" at bounding box center [303, 193] width 16 height 5
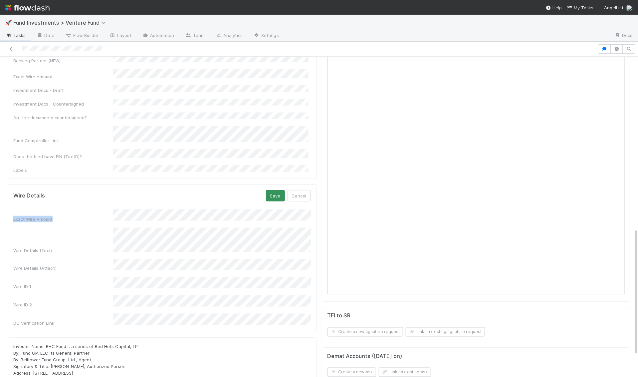
click at [280, 190] on form "Wire Details Save Cancel Exact Wire Amount Wire Details (Text) Wire Details (At…" at bounding box center [162, 258] width 298 height 137
click at [283, 190] on button "Save" at bounding box center [275, 195] width 19 height 11
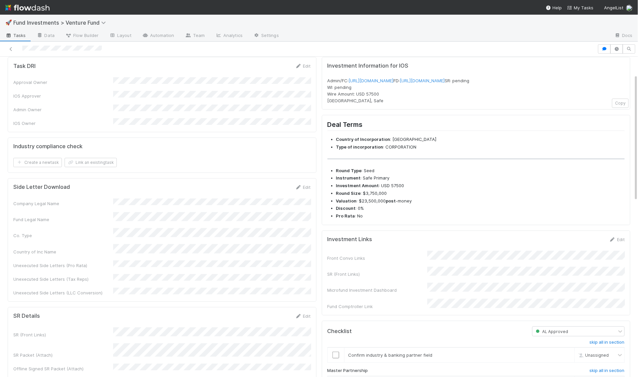
scroll to position [0, 0]
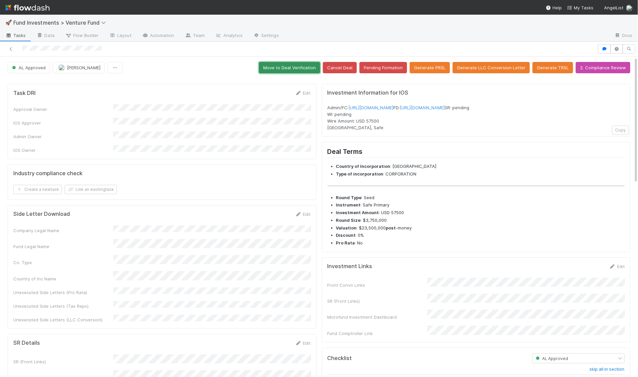
click at [308, 66] on button "Move to Deal Verification" at bounding box center [289, 67] width 61 height 11
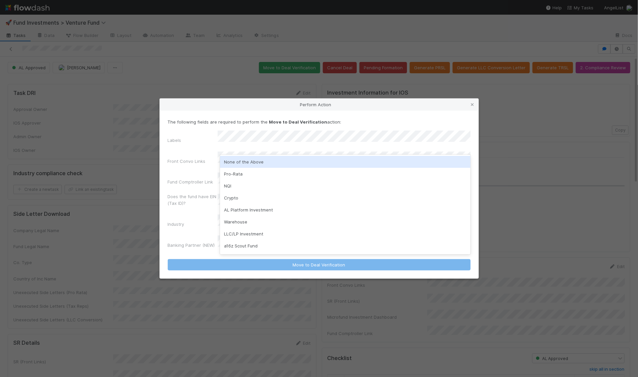
click at [247, 163] on div "None of the Above" at bounding box center [345, 162] width 251 height 12
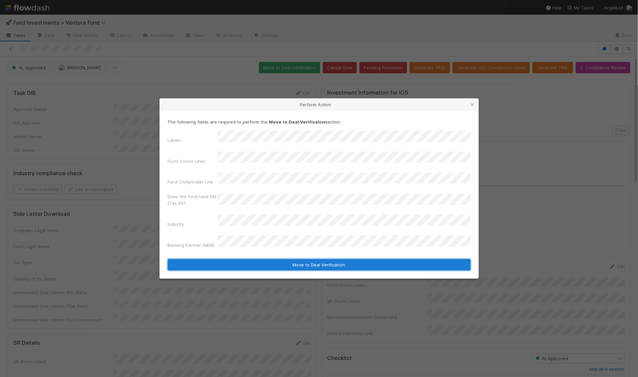
click at [244, 259] on button "Move to Deal Verification" at bounding box center [319, 264] width 303 height 11
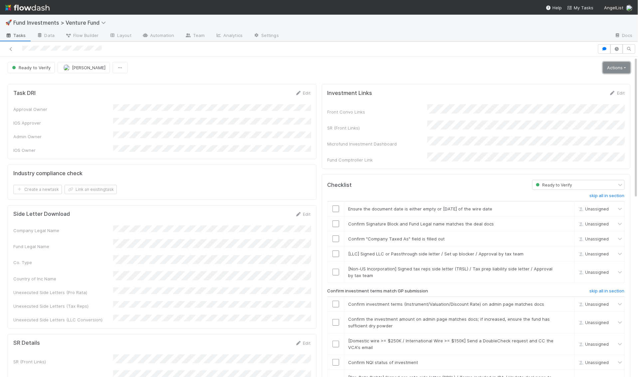
click at [621, 66] on link "Actions" at bounding box center [616, 67] width 27 height 11
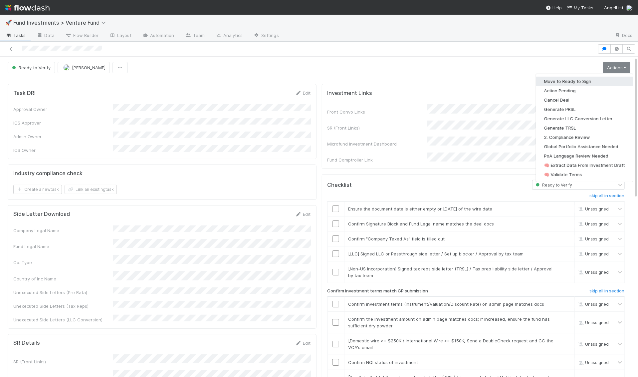
click at [594, 81] on button "Move to Ready to Sign" at bounding box center [585, 81] width 97 height 9
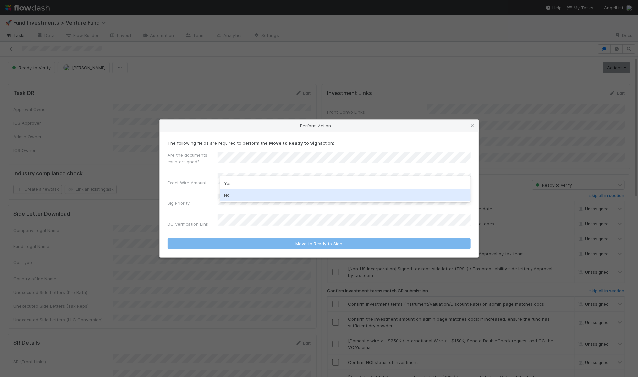
click at [258, 192] on div "No" at bounding box center [345, 195] width 251 height 12
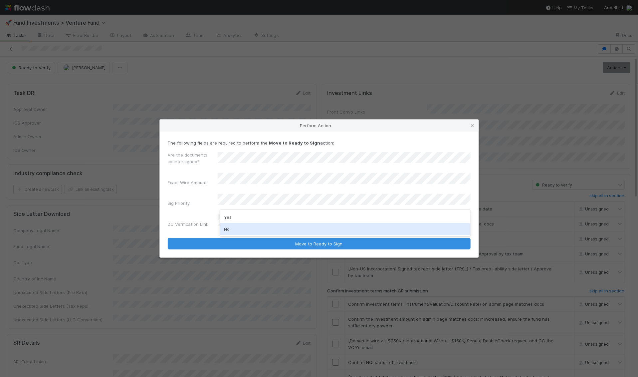
click at [246, 224] on div "No" at bounding box center [345, 229] width 251 height 12
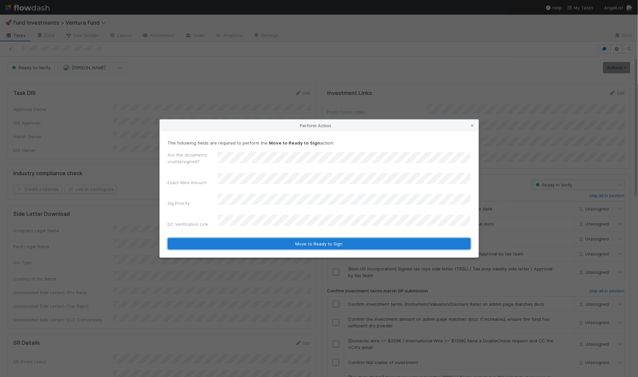
click at [262, 238] on button "Move to Ready to Sign" at bounding box center [319, 243] width 303 height 11
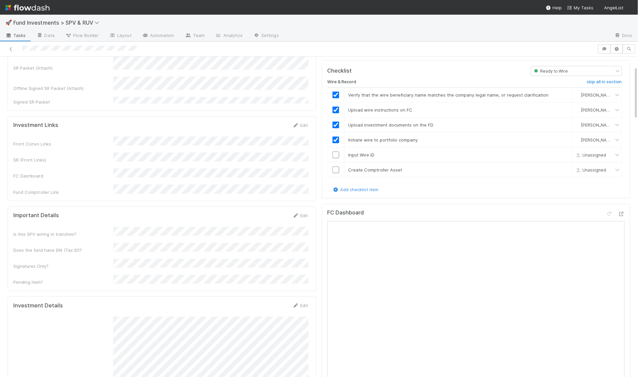
scroll to position [59, 0]
click at [623, 211] on icon at bounding box center [621, 213] width 7 height 4
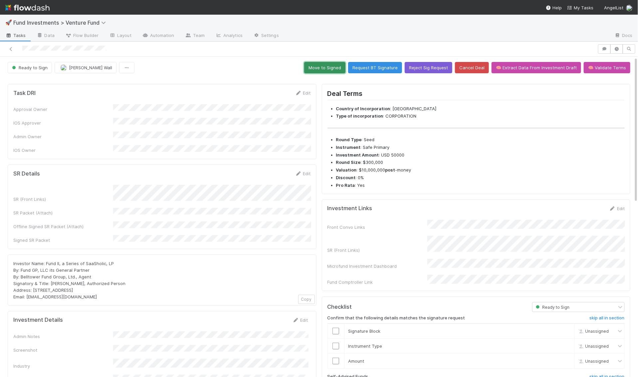
click at [335, 68] on button "Move to Signed" at bounding box center [324, 67] width 41 height 11
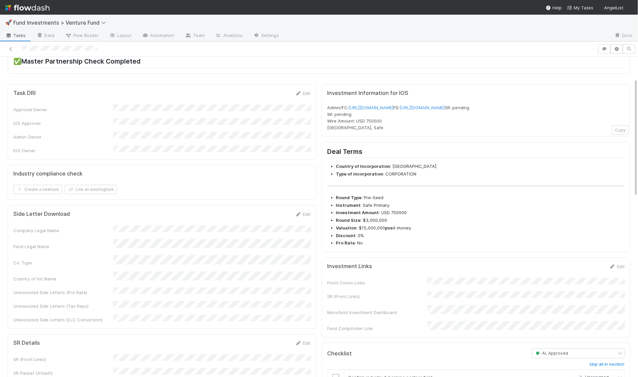
scroll to position [129, 0]
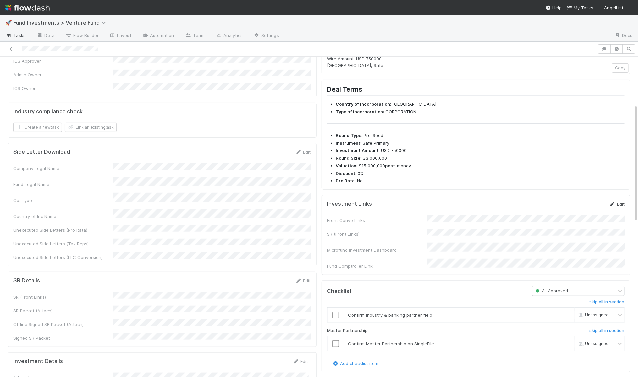
click at [619, 207] on link "Edit" at bounding box center [617, 203] width 16 height 5
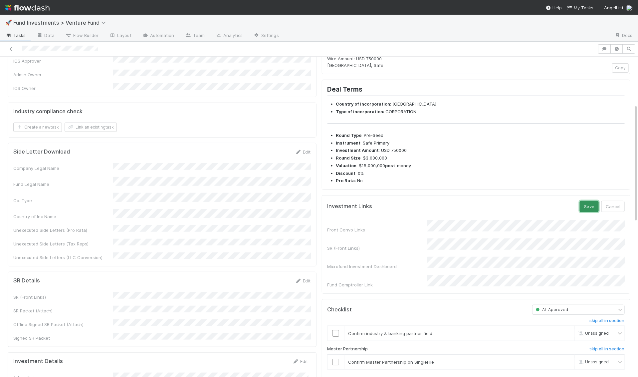
click at [588, 212] on button "Save" at bounding box center [589, 206] width 19 height 11
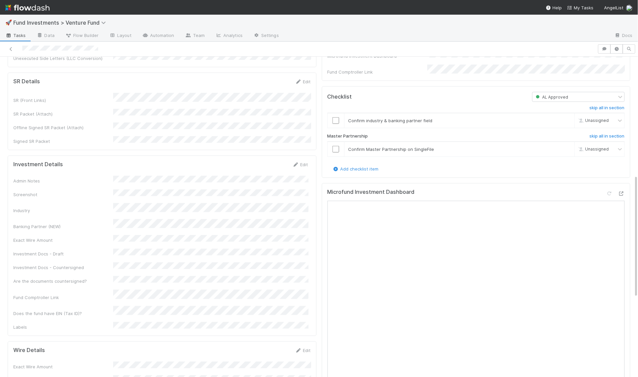
scroll to position [308, 0]
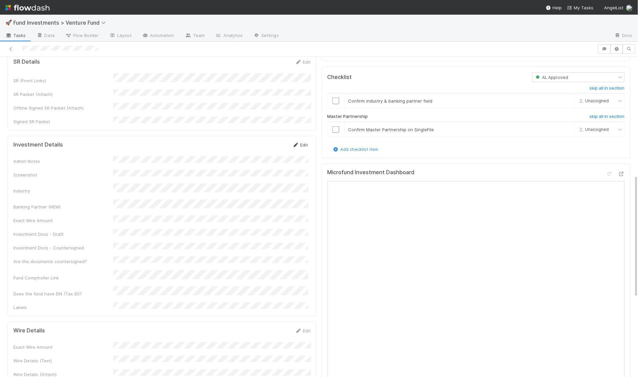
click at [304, 142] on link "Edit" at bounding box center [301, 144] width 16 height 5
click at [280, 142] on button "Save" at bounding box center [272, 147] width 19 height 11
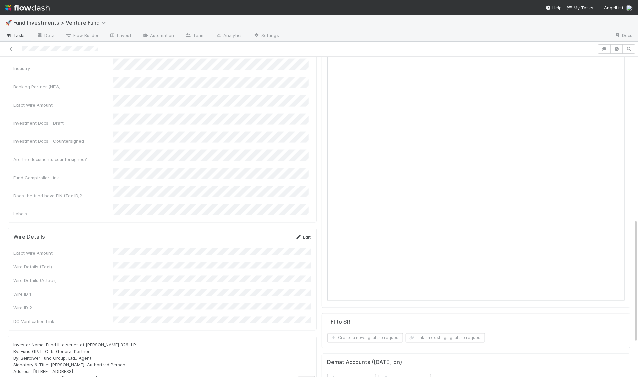
scroll to position [425, 0]
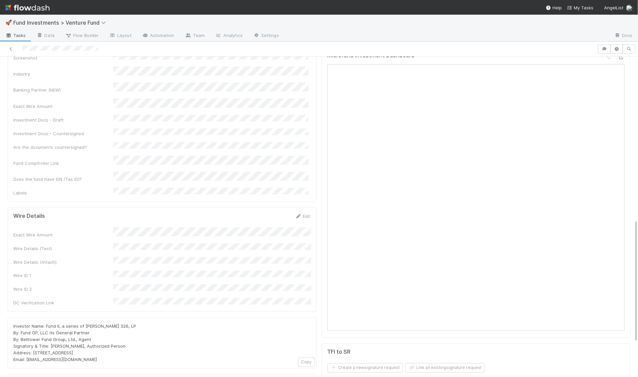
click at [305, 213] on div "Edit" at bounding box center [303, 216] width 16 height 7
click at [306, 213] on link "Edit" at bounding box center [303, 215] width 16 height 5
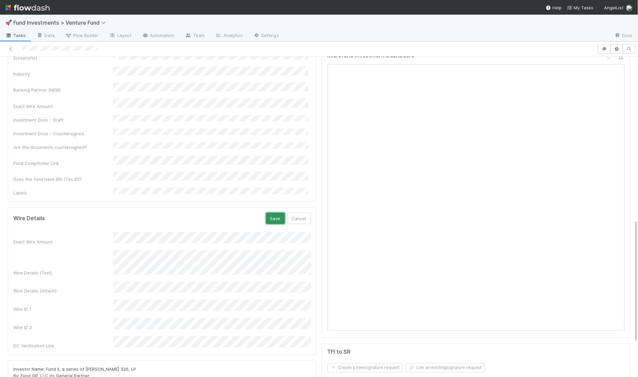
click at [276, 213] on button "Save" at bounding box center [275, 218] width 19 height 11
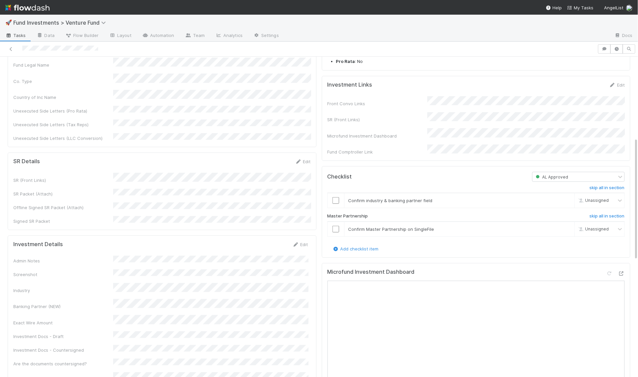
scroll to position [213, 0]
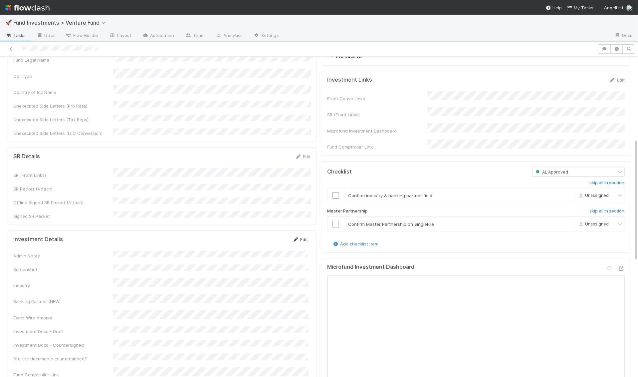
click at [303, 237] on link "Edit" at bounding box center [301, 239] width 16 height 5
click at [279, 236] on button "Save" at bounding box center [272, 241] width 19 height 11
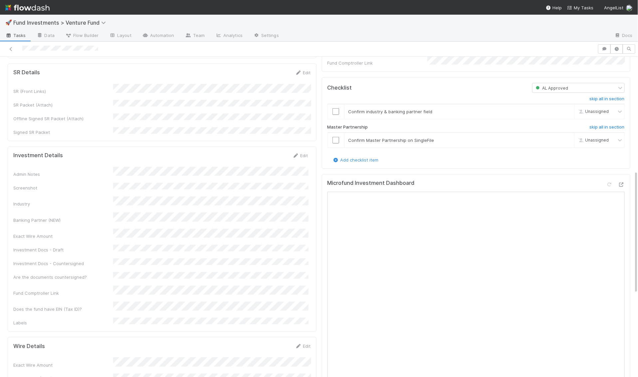
scroll to position [517, 0]
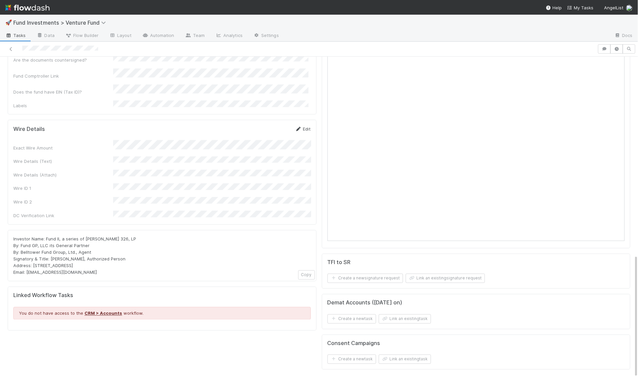
click at [300, 127] on icon at bounding box center [298, 129] width 7 height 4
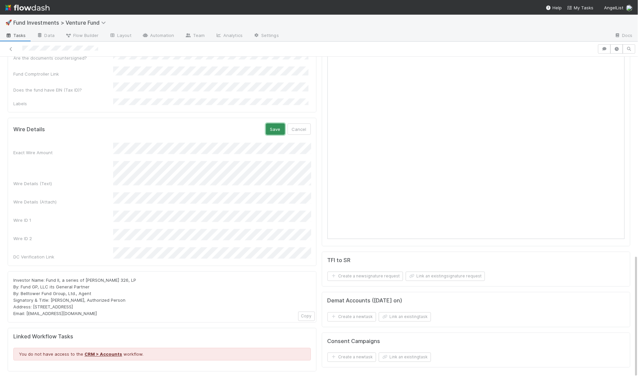
click at [277, 124] on button "Save" at bounding box center [275, 129] width 19 height 11
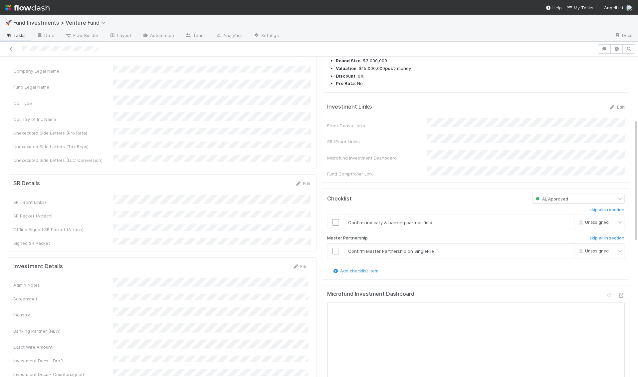
scroll to position [196, 0]
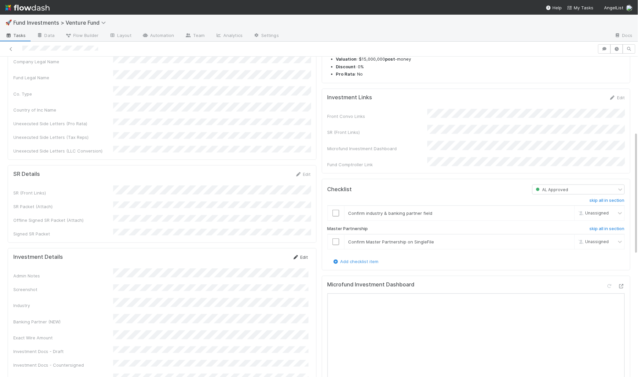
click at [301, 254] on link "Edit" at bounding box center [301, 256] width 16 height 5
click at [336, 216] on input "checkbox" at bounding box center [336, 213] width 7 height 7
click at [337, 245] on input "checkbox" at bounding box center [336, 241] width 7 height 7
click at [272, 254] on button "Save" at bounding box center [272, 259] width 19 height 11
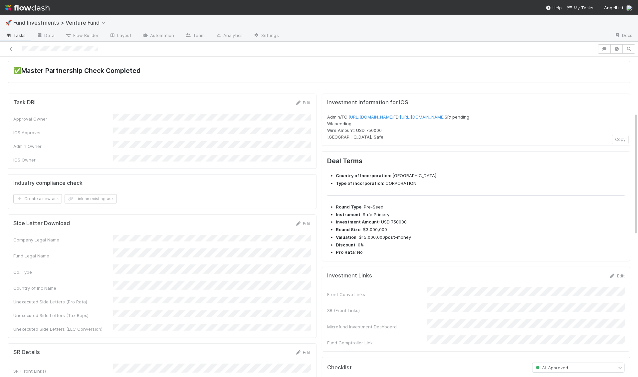
scroll to position [0, 0]
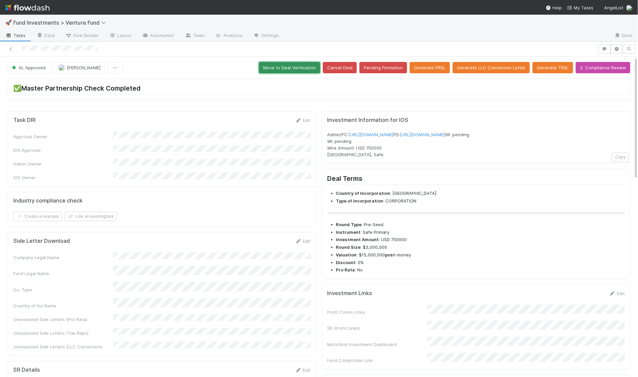
click at [298, 66] on button "Move to Deal Verification" at bounding box center [289, 67] width 61 height 11
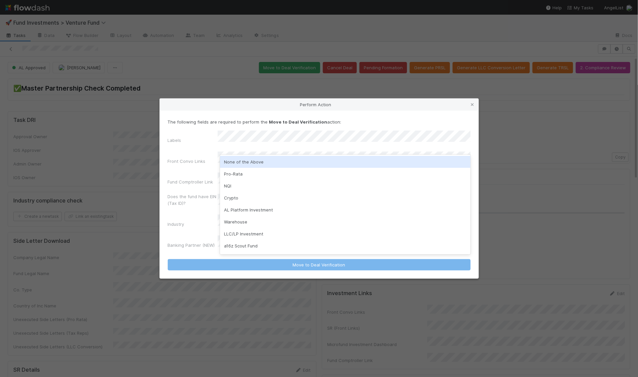
click at [290, 162] on div "None of the Above" at bounding box center [345, 162] width 251 height 12
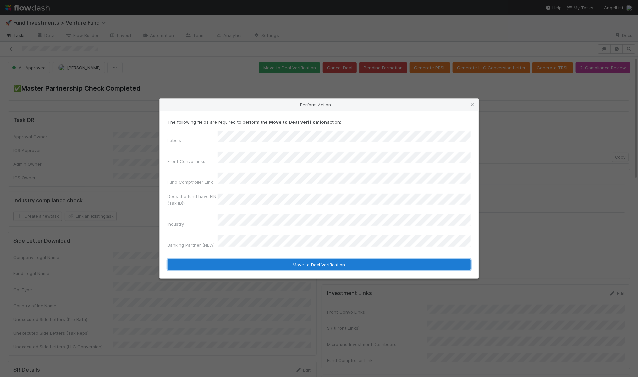
click at [271, 259] on button "Move to Deal Verification" at bounding box center [319, 264] width 303 height 11
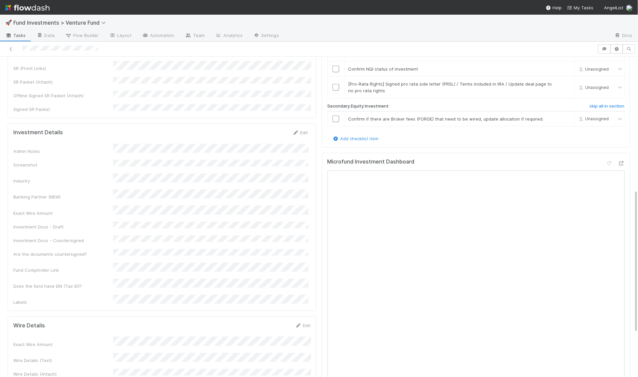
scroll to position [281, 0]
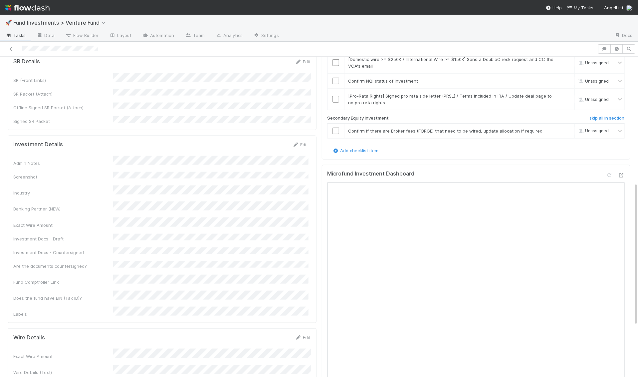
click at [300, 136] on div "Investment Details Edit Admin Notes Screenshot Industry Banking Partner (NEW) E…" at bounding box center [162, 230] width 309 height 188
click at [300, 142] on link "Edit" at bounding box center [301, 144] width 16 height 5
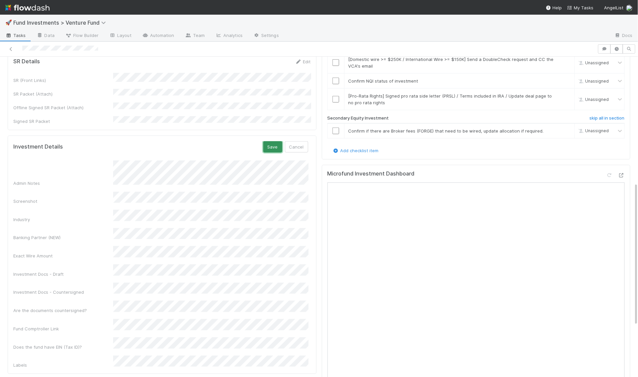
click at [272, 141] on button "Save" at bounding box center [272, 146] width 19 height 11
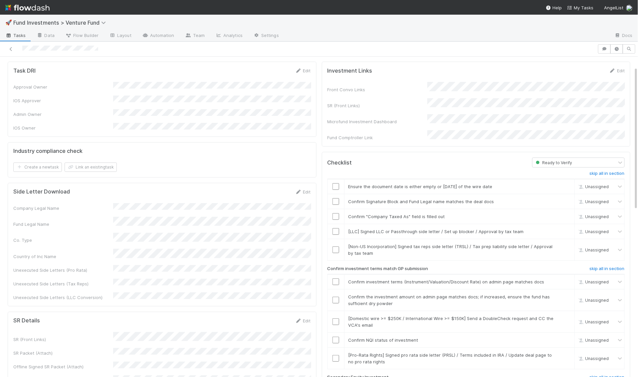
scroll to position [0, 0]
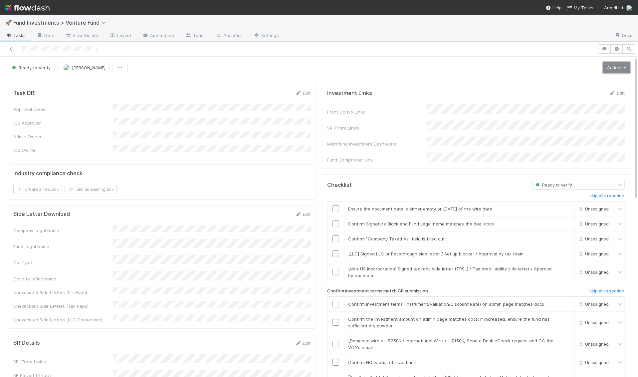
click at [621, 62] on link "Actions" at bounding box center [616, 67] width 27 height 11
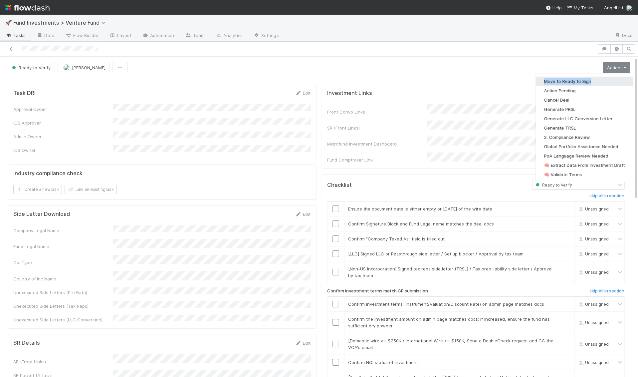
drag, startPoint x: 607, startPoint y: 75, endPoint x: 604, endPoint y: 78, distance: 4.0
click at [604, 78] on div "Move to Ready to Sign Action Pending Cancel Deal Generate PRSL Generate LLC Con…" at bounding box center [585, 128] width 98 height 109
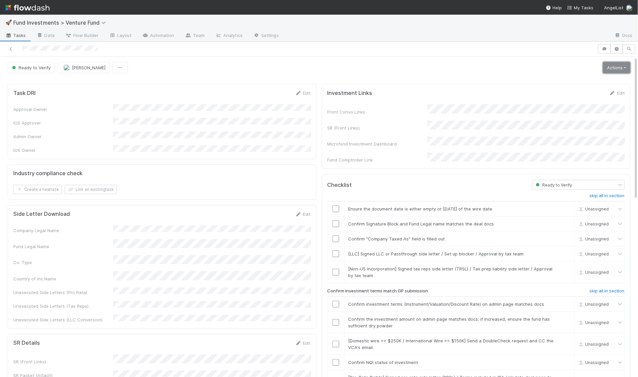
click at [609, 66] on link "Actions" at bounding box center [616, 67] width 27 height 11
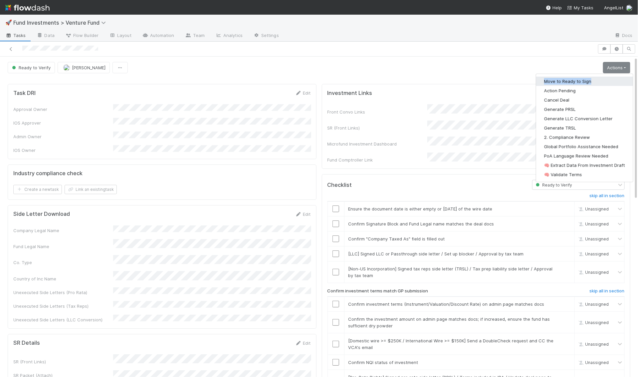
click at [604, 82] on button "Move to Ready to Sign" at bounding box center [585, 81] width 97 height 9
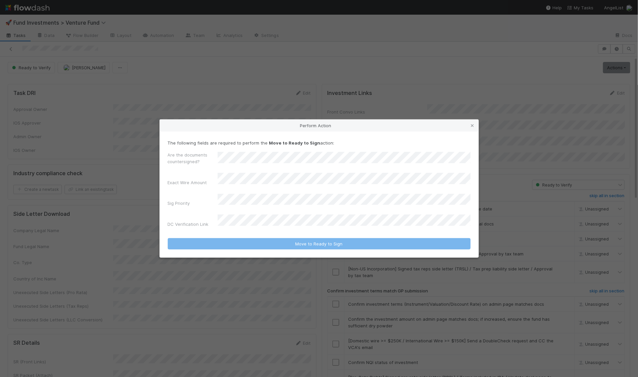
click at [269, 208] on div "Are the documents countersigned? Exact Wire Amount Sig Priority DC Verification…" at bounding box center [319, 191] width 303 height 79
click at [259, 226] on div "No" at bounding box center [345, 229] width 251 height 12
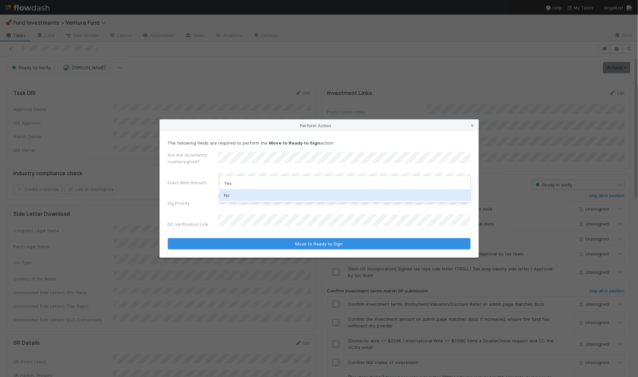
click at [254, 191] on div "No" at bounding box center [345, 195] width 251 height 12
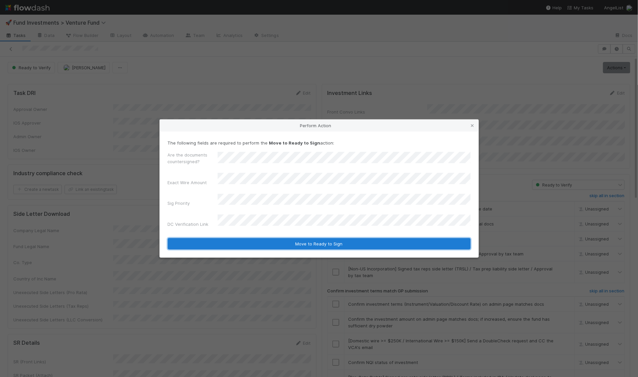
click at [261, 238] on button "Move to Ready to Sign" at bounding box center [319, 243] width 303 height 11
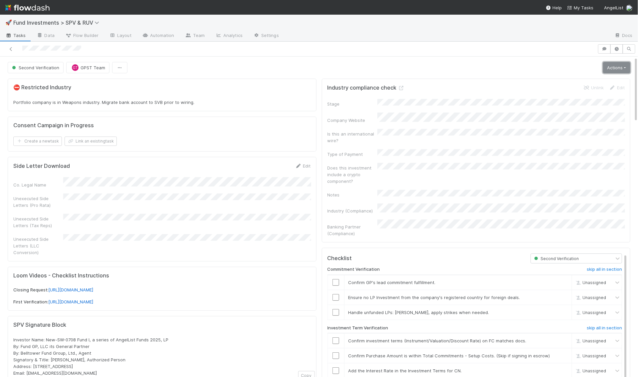
click at [614, 62] on link "Actions" at bounding box center [616, 67] width 27 height 11
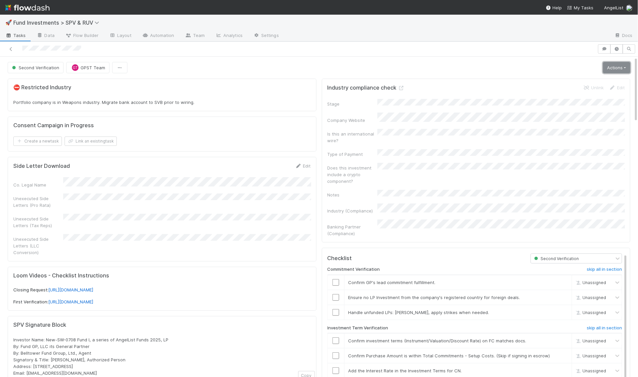
click at [612, 63] on link "Actions" at bounding box center [616, 67] width 27 height 11
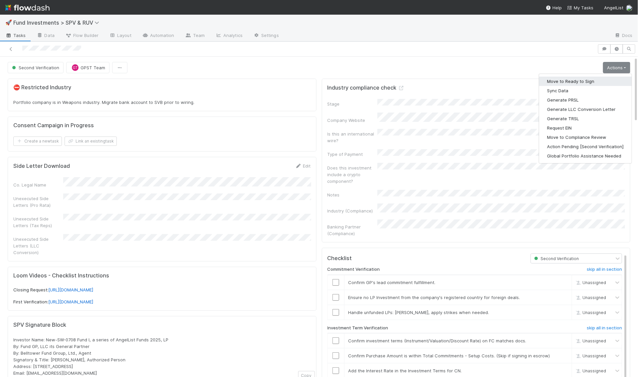
click at [595, 81] on button "Move to Ready to Sign" at bounding box center [586, 81] width 93 height 9
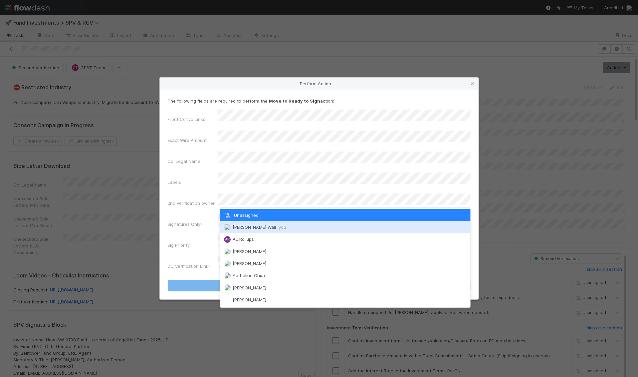
click at [247, 226] on span "Kennedy Wall you" at bounding box center [259, 226] width 53 height 5
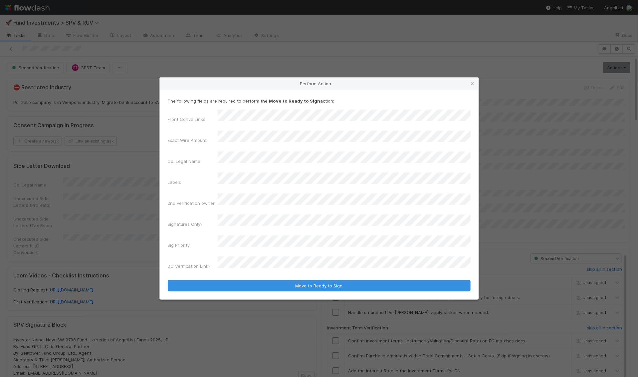
click at [247, 210] on div "Front Convo Links Exact Wire Amount Co. Legal Name Labels 2nd verification owne…" at bounding box center [319, 191] width 303 height 162
click at [244, 241] on div "No" at bounding box center [345, 244] width 251 height 12
click at [182, 205] on div "Front Convo Links Exact Wire Amount Co. Legal Name Labels 2nd verification owne…" at bounding box center [319, 191] width 303 height 162
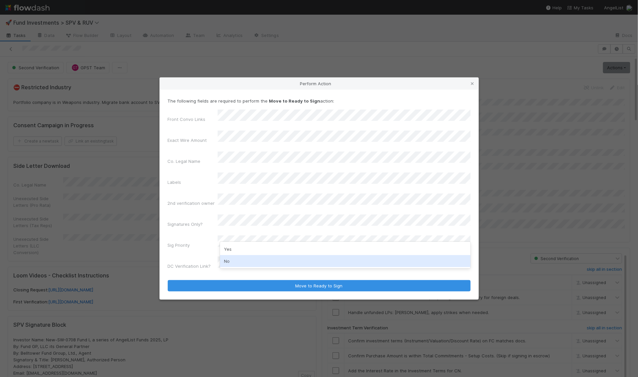
click at [235, 260] on div "No" at bounding box center [345, 261] width 251 height 12
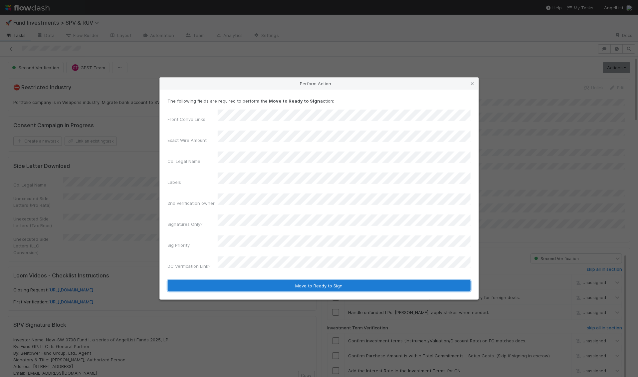
click at [244, 280] on button "Move to Ready to Sign" at bounding box center [319, 285] width 303 height 11
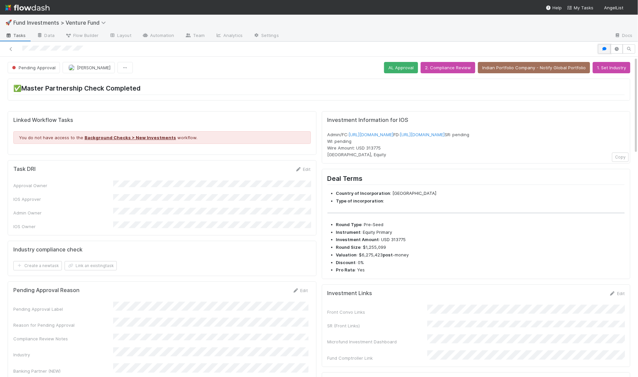
click at [604, 46] on button "button" at bounding box center [604, 48] width 13 height 9
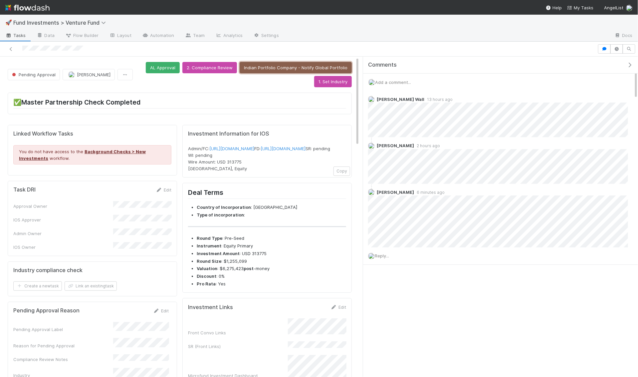
click at [268, 69] on button "Indian Portfolio Company - Notify Global Portfolio" at bounding box center [296, 67] width 112 height 11
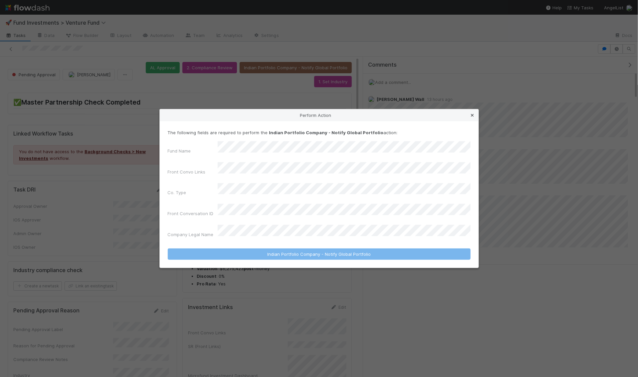
click at [472, 118] on icon at bounding box center [473, 115] width 7 height 4
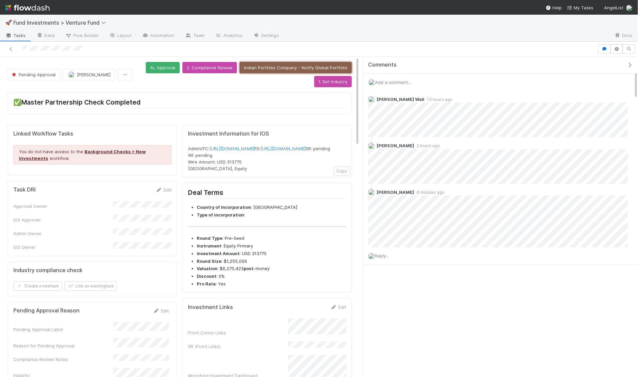
click at [280, 63] on button "Indian Portfolio Company - Notify Global Portfolio" at bounding box center [296, 67] width 112 height 11
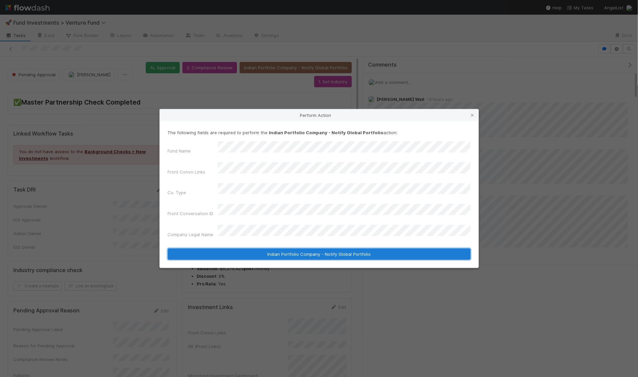
click at [288, 249] on button "Indian Portfolio Company - Notify Global Portfolio" at bounding box center [319, 253] width 303 height 11
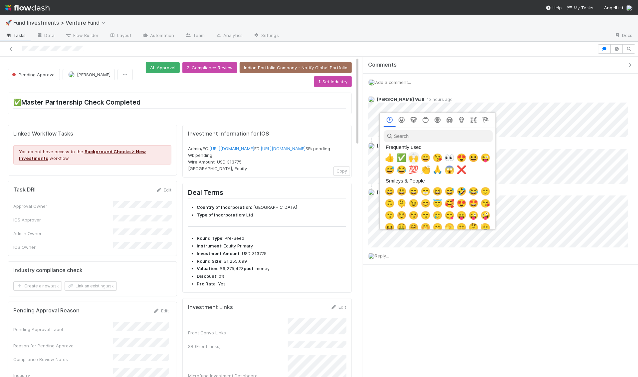
click at [410, 158] on span "🙌" at bounding box center [414, 157] width 10 height 9
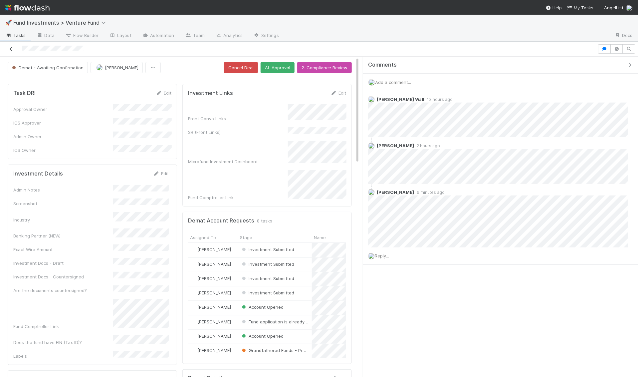
click at [11, 48] on icon at bounding box center [11, 49] width 7 height 4
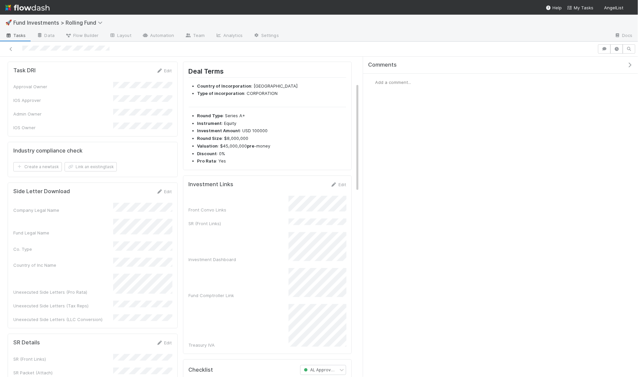
scroll to position [92, 0]
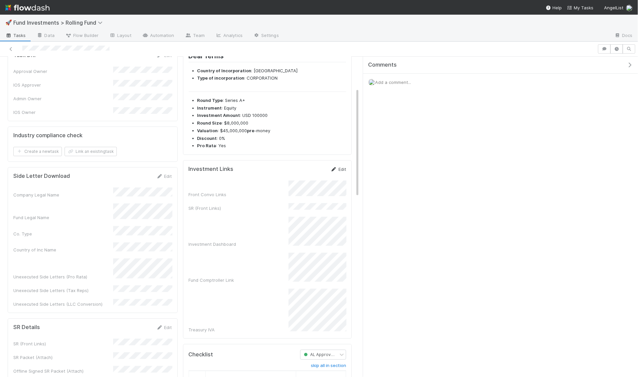
click at [339, 167] on link "Edit" at bounding box center [339, 169] width 16 height 5
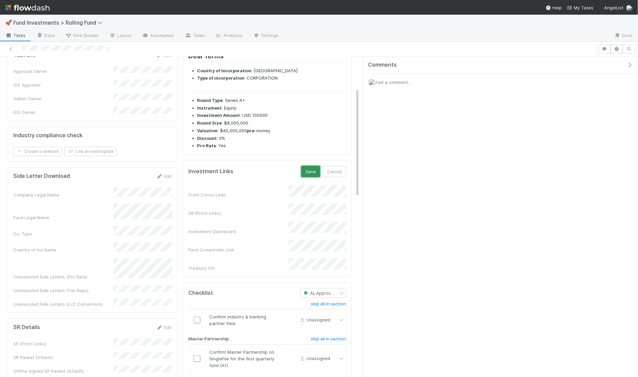
click at [315, 172] on button "Save" at bounding box center [310, 171] width 19 height 11
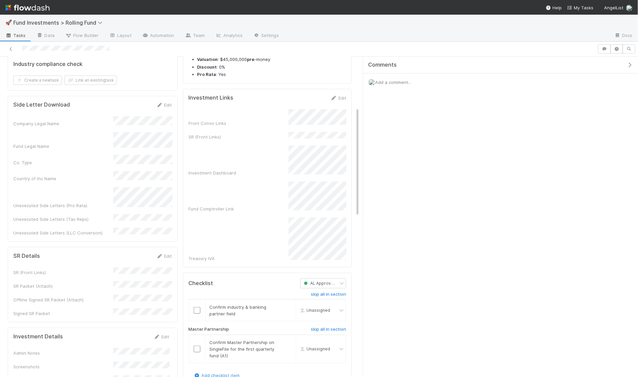
scroll to position [223, 0]
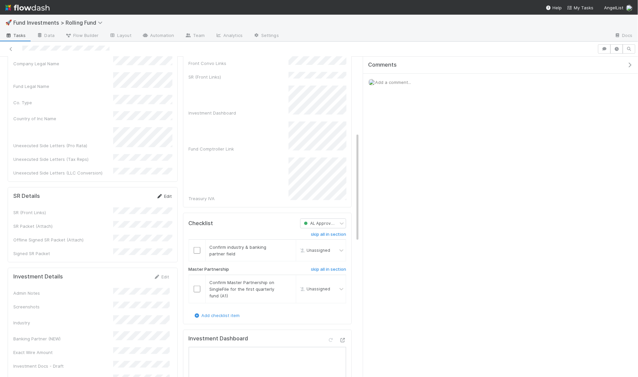
click at [165, 193] on link "Edit" at bounding box center [165, 195] width 16 height 5
click at [165, 193] on button "Cancel" at bounding box center [160, 198] width 23 height 11
click at [165, 274] on link "Edit" at bounding box center [162, 276] width 16 height 5
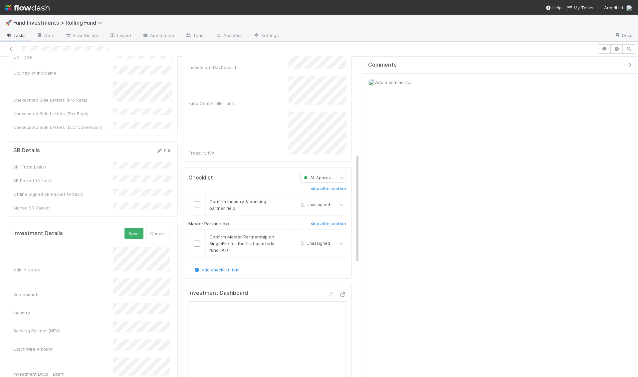
scroll to position [296, 0]
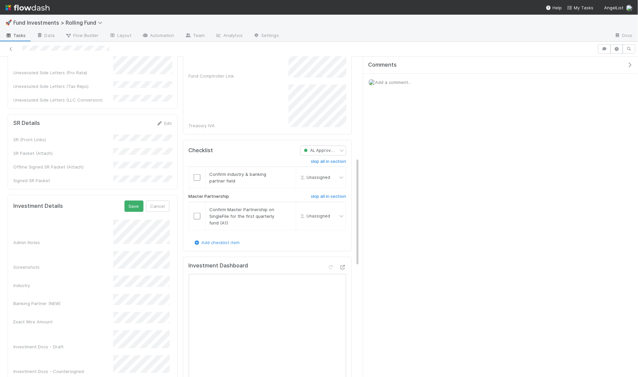
click at [133, 195] on div "Investment Details Save Cancel Admin Notes Screenshots Industry Banking Partner…" at bounding box center [93, 317] width 170 height 244
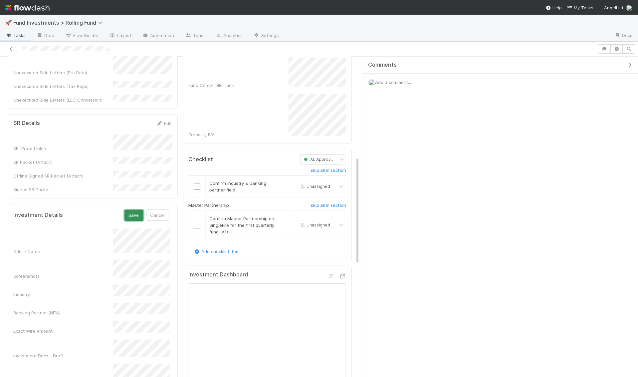
click at [135, 209] on button "Save" at bounding box center [134, 214] width 19 height 11
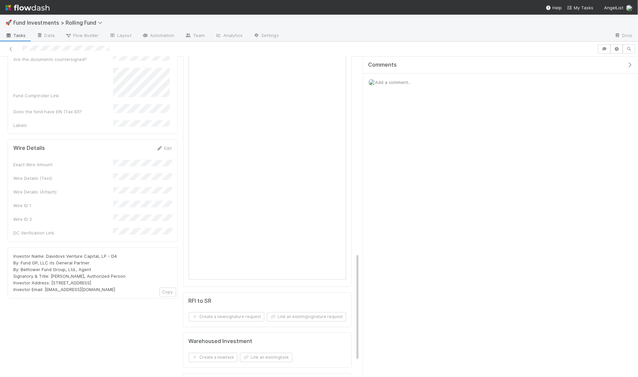
scroll to position [521, 0]
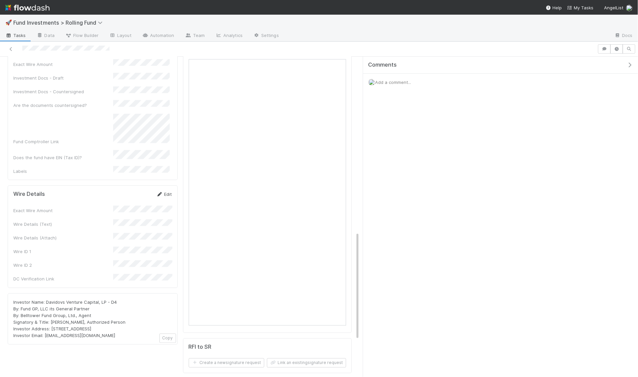
click at [165, 192] on link "Edit" at bounding box center [165, 194] width 16 height 5
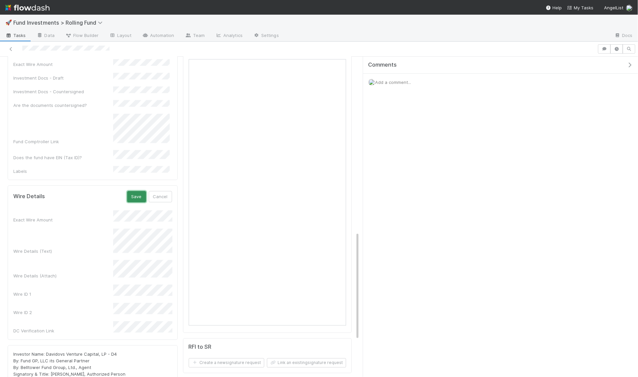
click at [143, 191] on button "Save" at bounding box center [136, 196] width 19 height 11
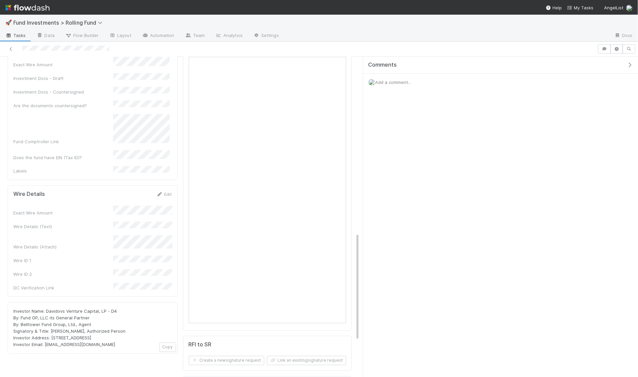
click at [631, 62] on icon "button" at bounding box center [630, 64] width 7 height 5
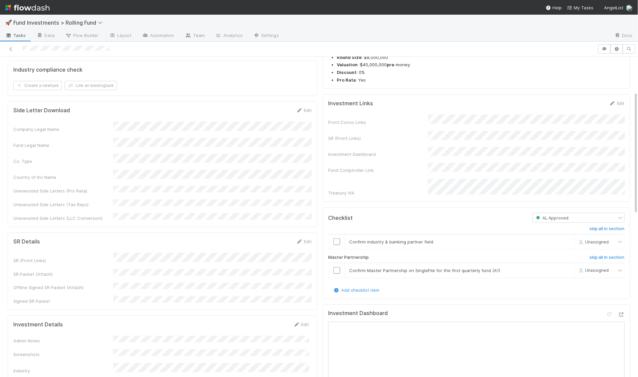
scroll to position [0, 0]
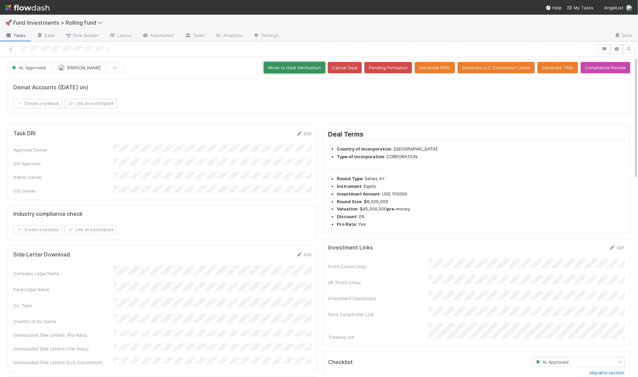
click at [299, 68] on button "Move to Deal Verification" at bounding box center [294, 67] width 61 height 11
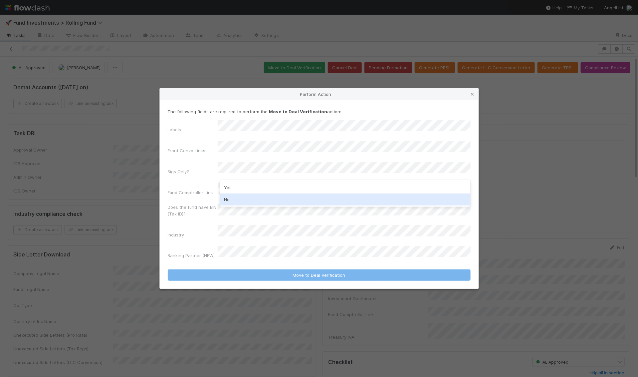
click at [242, 197] on div "No" at bounding box center [345, 199] width 251 height 12
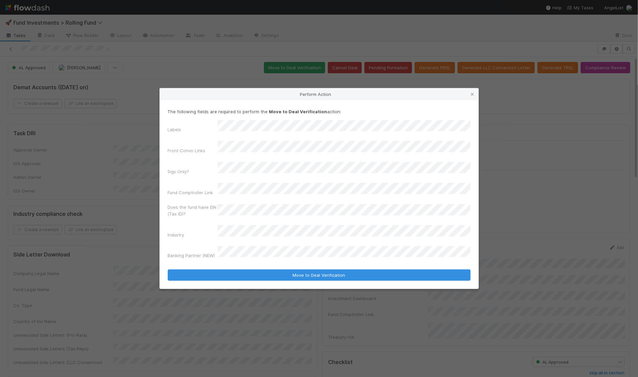
click at [256, 144] on div "Labels Front Convo Links Sigs Only? Fund Comptroller Link Does the fund have EI…" at bounding box center [319, 190] width 303 height 141
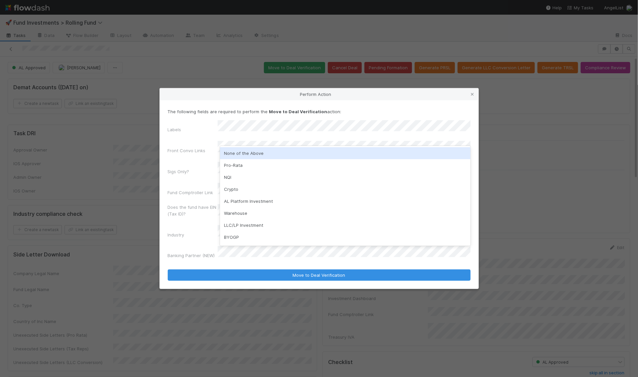
click at [250, 154] on div "None of the Above" at bounding box center [345, 153] width 251 height 12
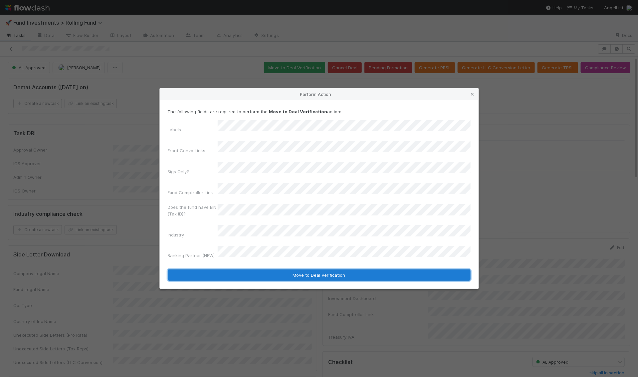
click at [264, 269] on button "Move to Deal Verification" at bounding box center [319, 274] width 303 height 11
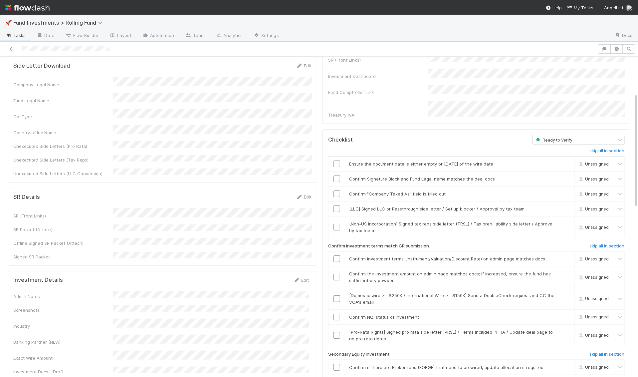
scroll to position [125, 0]
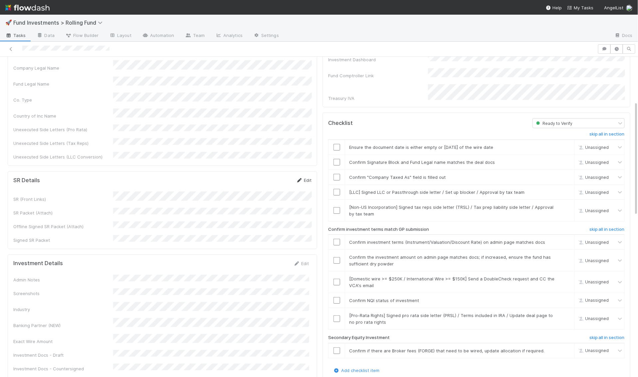
click at [302, 178] on icon at bounding box center [299, 180] width 7 height 4
click at [302, 177] on button "Cancel" at bounding box center [299, 182] width 23 height 11
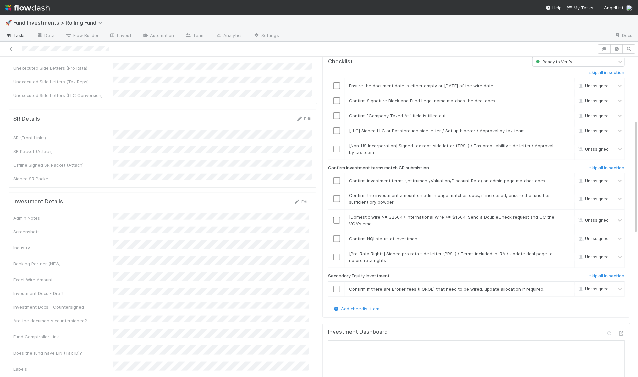
scroll to position [257, 0]
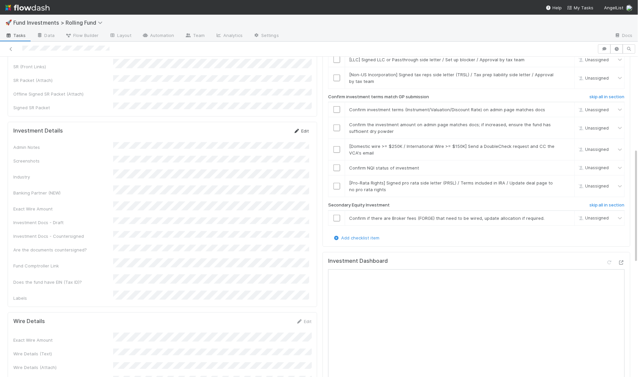
click at [300, 129] on icon at bounding box center [296, 131] width 7 height 4
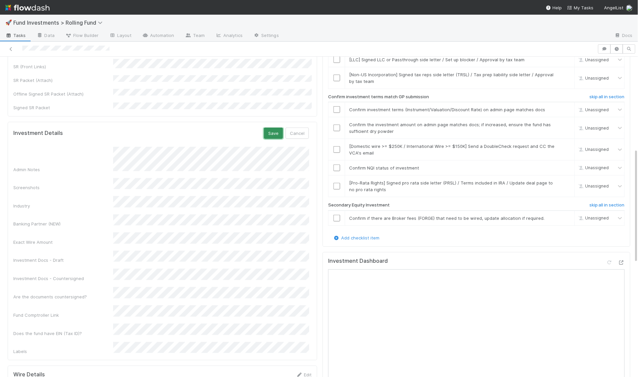
click at [274, 128] on button "Save" at bounding box center [273, 133] width 19 height 11
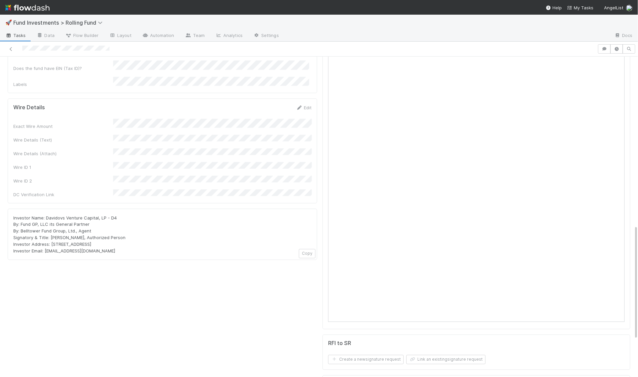
scroll to position [470, 0]
drag, startPoint x: 120, startPoint y: 170, endPoint x: 46, endPoint y: 169, distance: 74.0
click at [46, 215] on div "Investor Name: Davidovs Venture Capital, LP - D4 By: Fund GP, LLC its General P…" at bounding box center [162, 235] width 298 height 40
copy span "Davidovs Venture Capital, LP - D4"
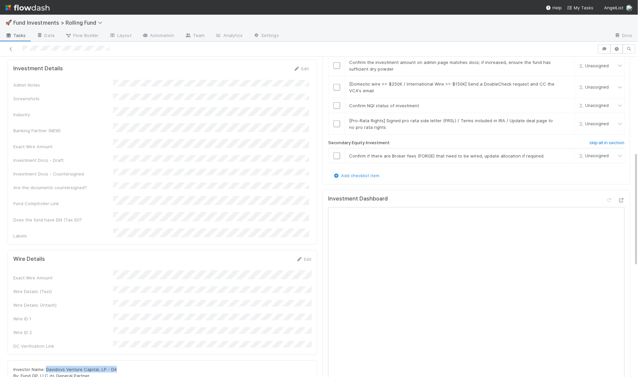
scroll to position [218, 0]
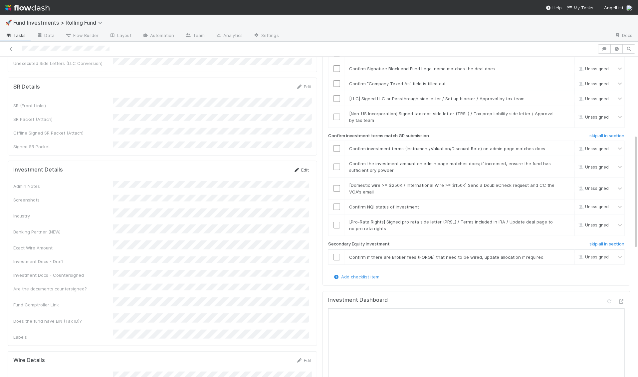
click at [303, 167] on link "Edit" at bounding box center [301, 169] width 16 height 5
click at [103, 271] on div "Exact Wire Amount" at bounding box center [161, 277] width 296 height 13
click at [279, 167] on button "Save" at bounding box center [273, 172] width 19 height 11
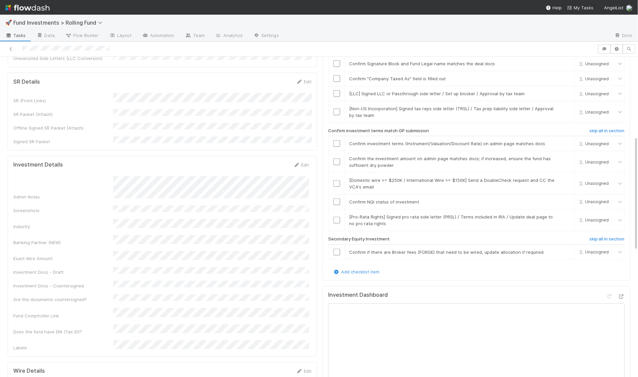
scroll to position [227, 0]
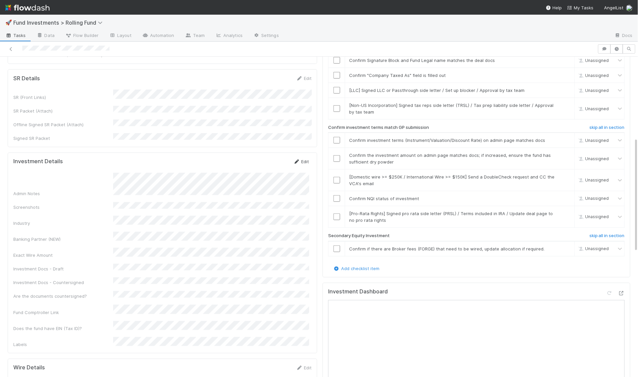
click at [307, 159] on link "Edit" at bounding box center [301, 161] width 16 height 5
click at [285, 158] on div "Save Cancel" at bounding box center [286, 163] width 45 height 11
click at [274, 158] on button "Save" at bounding box center [273, 163] width 19 height 11
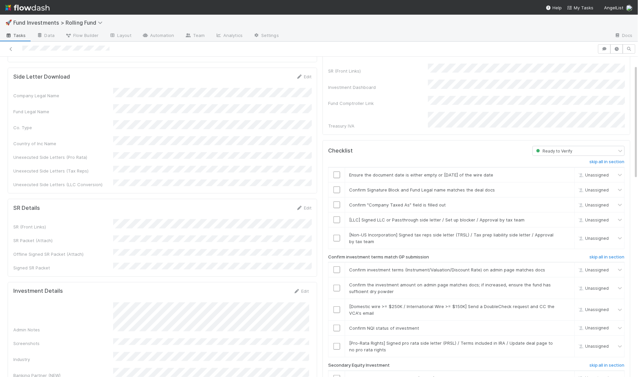
scroll to position [0, 0]
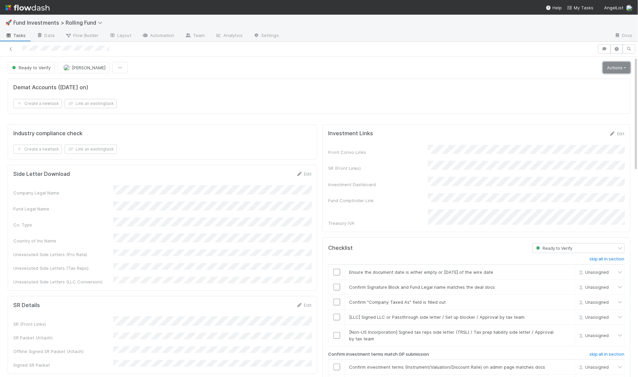
click at [619, 69] on link "Actions" at bounding box center [616, 67] width 27 height 11
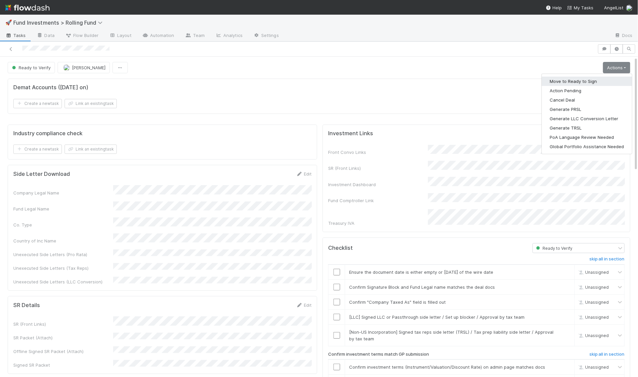
click at [592, 82] on button "Move to Ready to Sign" at bounding box center [587, 81] width 90 height 9
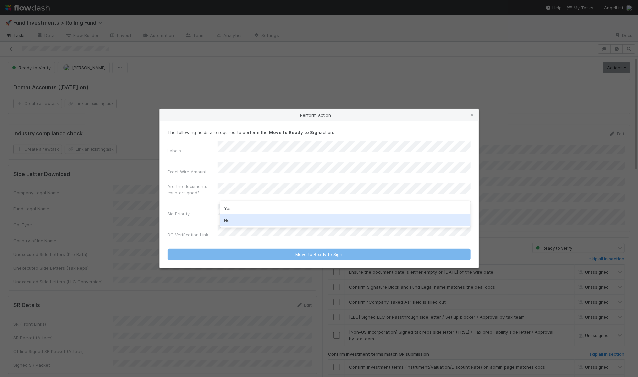
click at [232, 221] on div "No" at bounding box center [345, 220] width 251 height 12
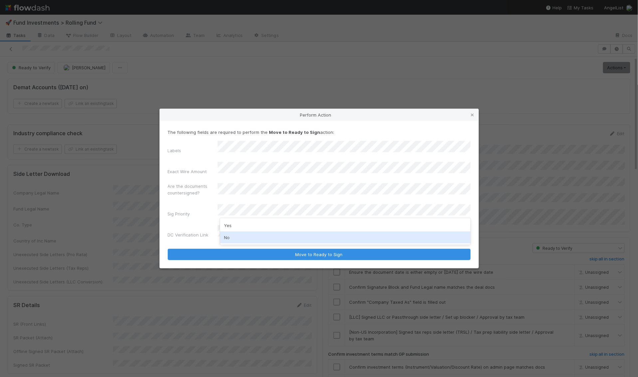
click at [231, 238] on div "No" at bounding box center [345, 237] width 251 height 12
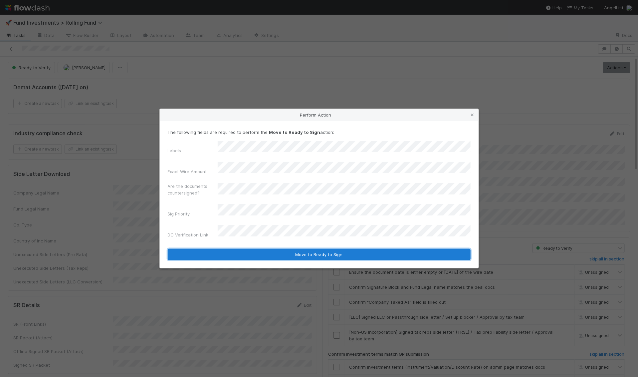
click at [239, 249] on button "Move to Ready to Sign" at bounding box center [319, 254] width 303 height 11
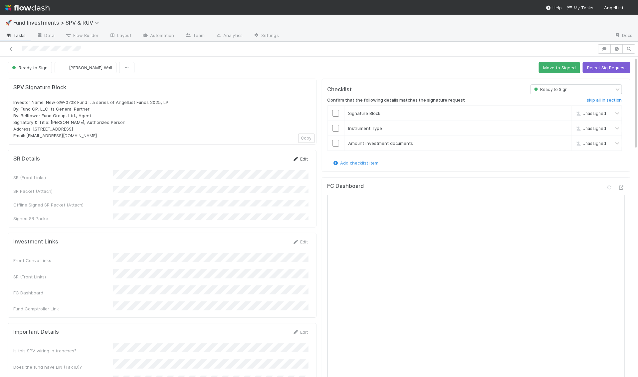
click at [304, 156] on link "Edit" at bounding box center [301, 158] width 16 height 5
click at [271, 160] on button "Save" at bounding box center [272, 161] width 19 height 11
click at [559, 66] on button "Move to Signed" at bounding box center [559, 67] width 41 height 11
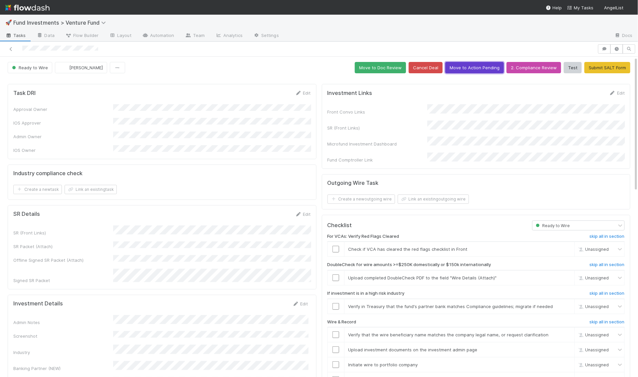
click at [467, 68] on button "Move to Action Pending" at bounding box center [475, 67] width 59 height 11
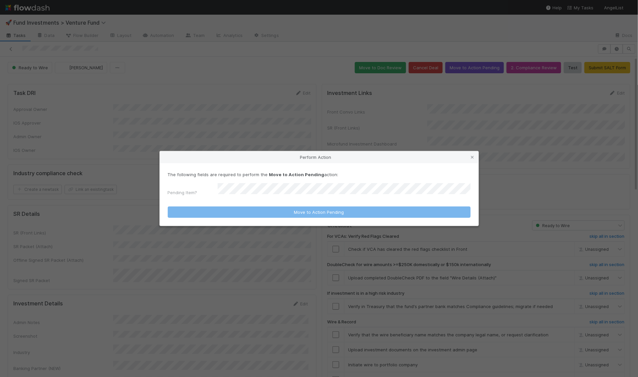
click at [310, 185] on div "The following fields are required to perform the Move to Action Pending action:…" at bounding box center [319, 184] width 303 height 27
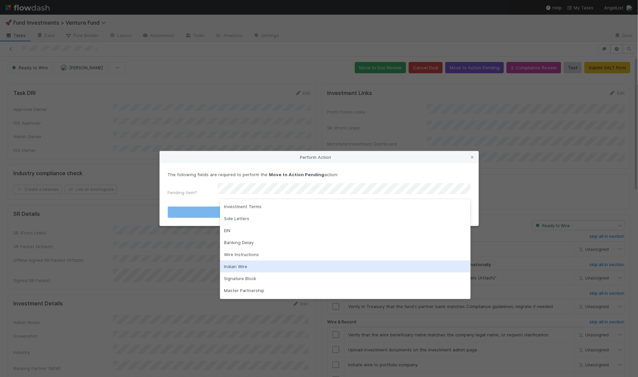
click at [271, 267] on div "Indian Wire" at bounding box center [345, 266] width 251 height 12
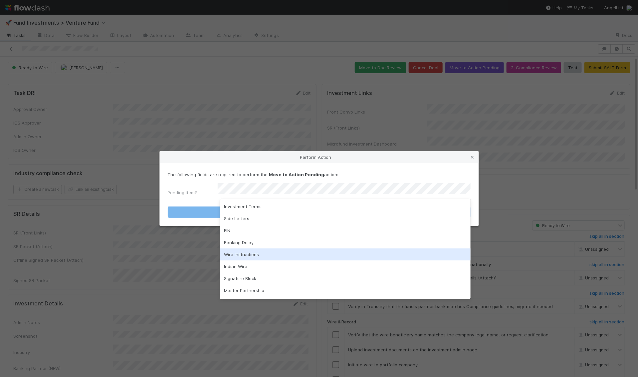
click at [245, 258] on div "Wire Instructions" at bounding box center [345, 254] width 251 height 12
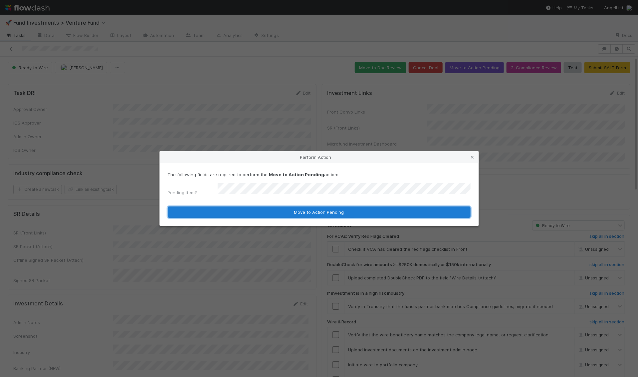
click at [253, 207] on button "Move to Action Pending" at bounding box center [319, 211] width 303 height 11
